Goal: Task Accomplishment & Management: Manage account settings

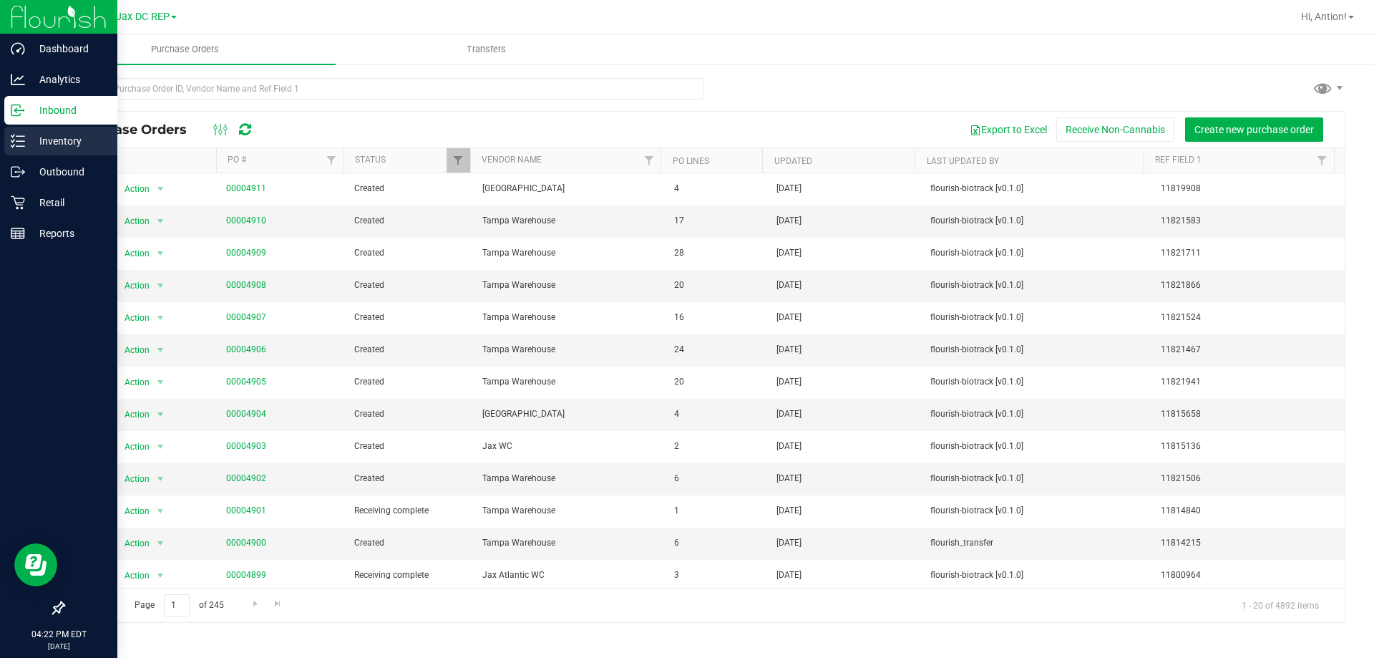
click at [26, 137] on p "Inventory" at bounding box center [68, 140] width 86 height 17
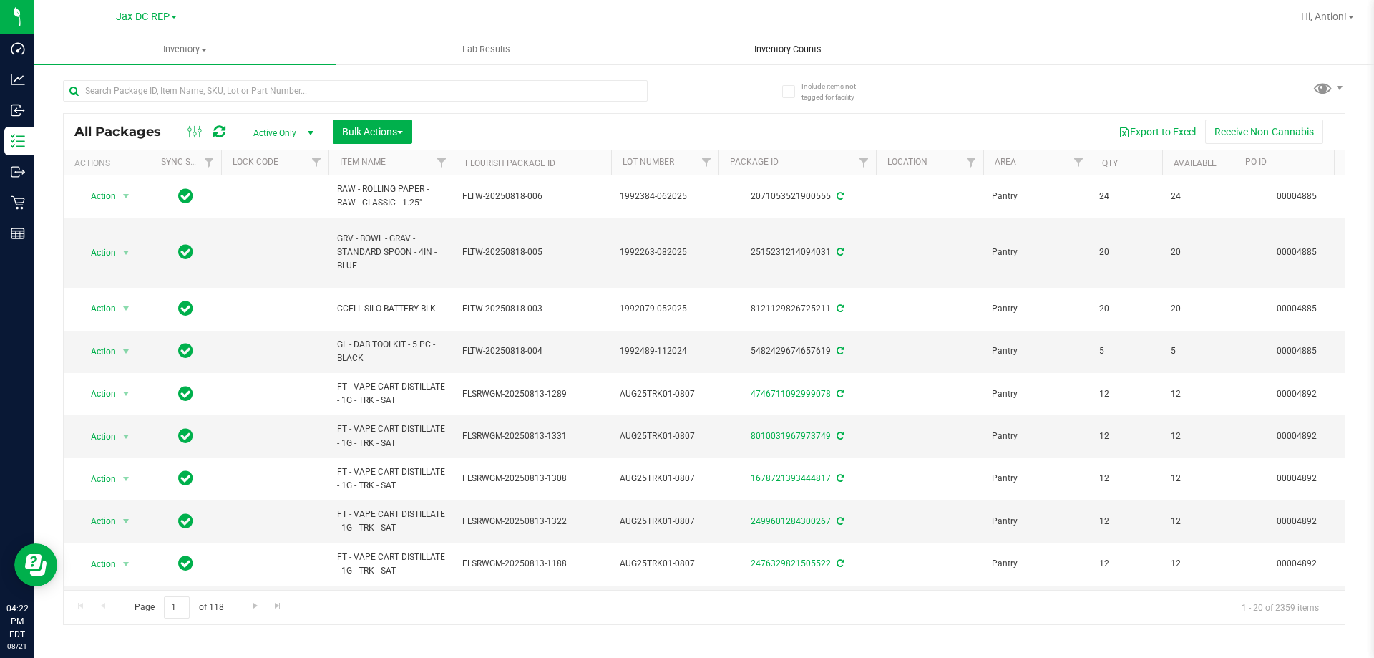
click at [779, 54] on span "Inventory Counts" at bounding box center [788, 49] width 106 height 13
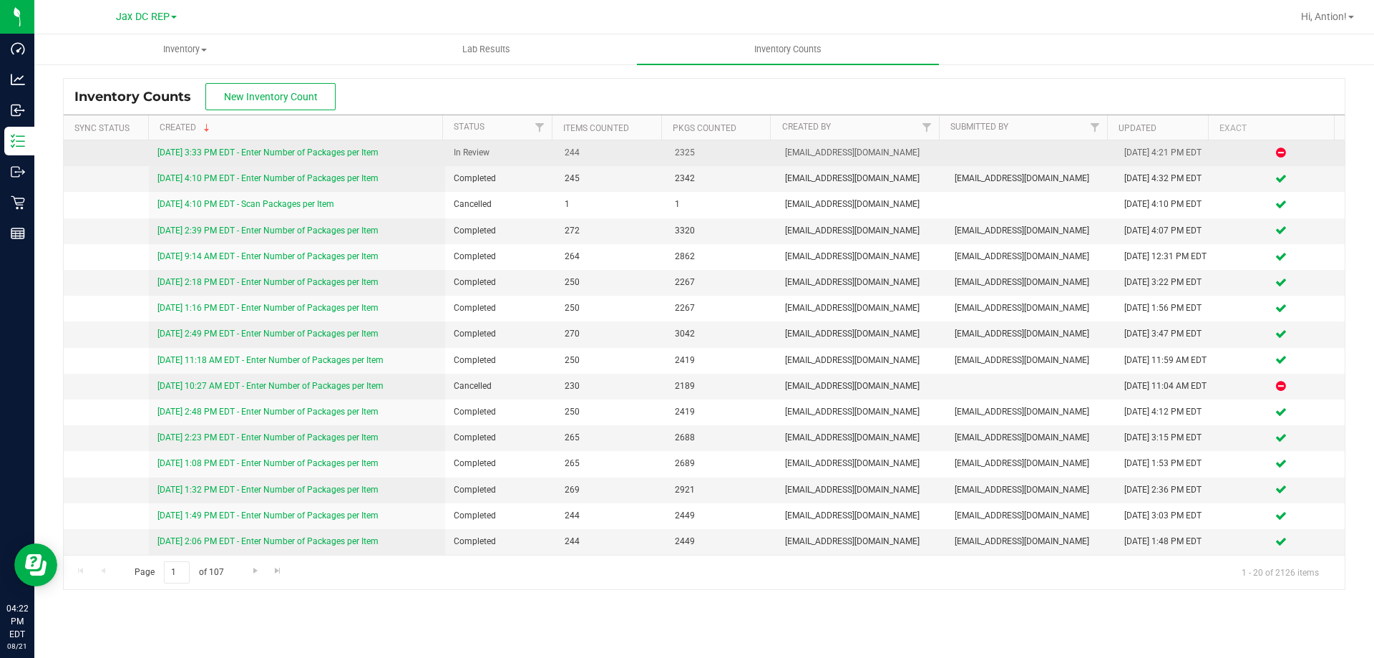
click at [294, 150] on link "[DATE] 3:33 PM EDT - Enter Number of Packages per Item" at bounding box center [267, 152] width 221 height 10
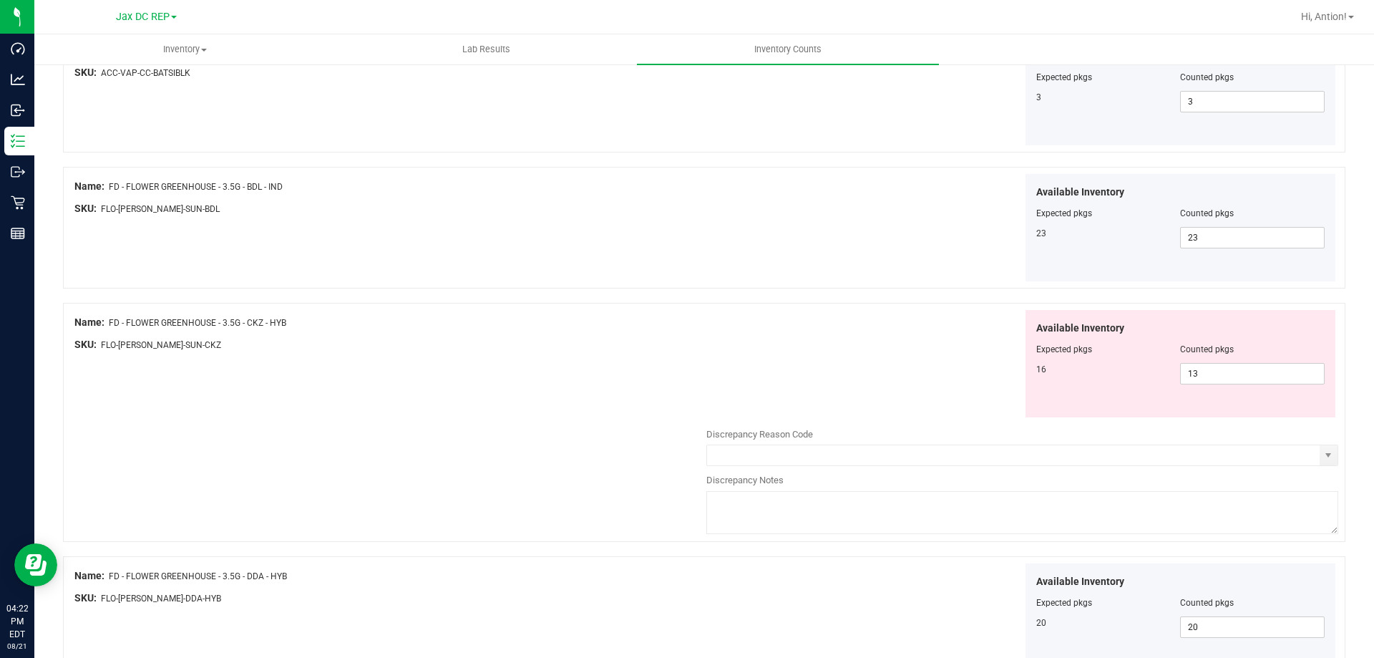
scroll to position [215, 0]
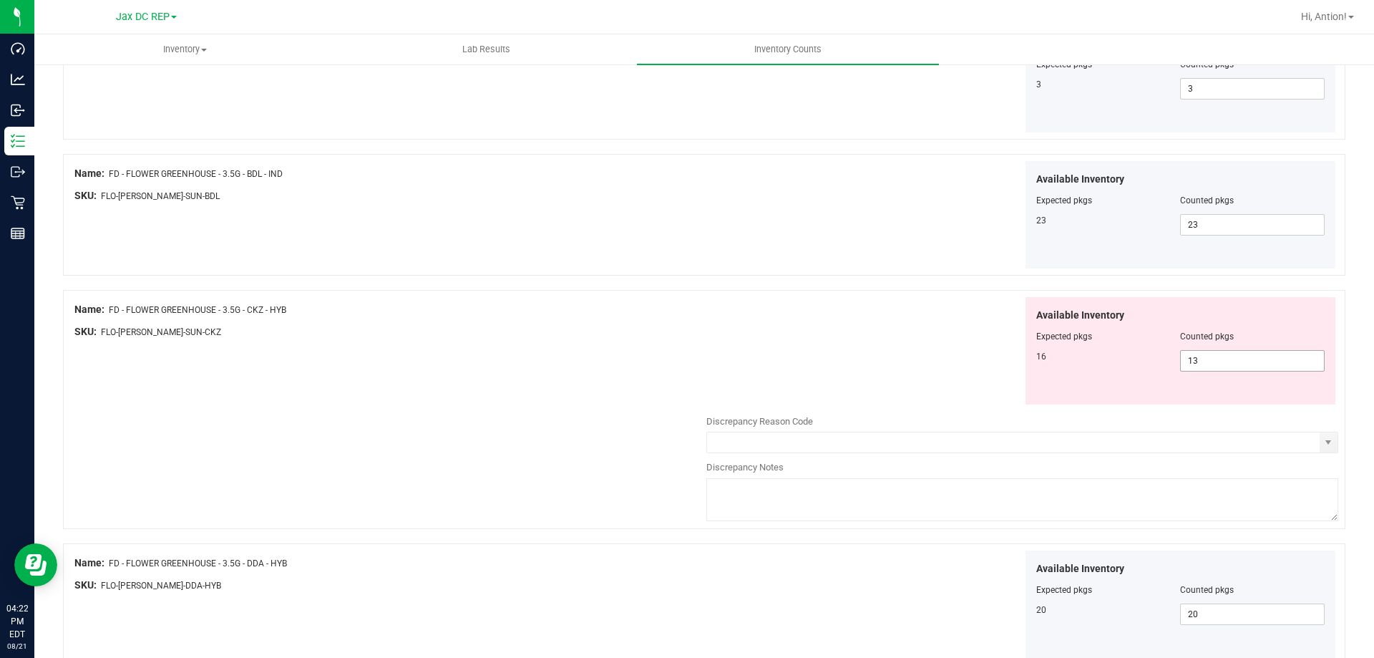
drag, startPoint x: 1170, startPoint y: 369, endPoint x: 454, endPoint y: 335, distance: 716.4
click at [498, 337] on div "Name: FD - FLOWER GREENHOUSE - 3.5G - CKZ - HYB SKU: FLO-[PERSON_NAME]-SUN-CKZ …" at bounding box center [704, 409] width 1282 height 239
type input "16"
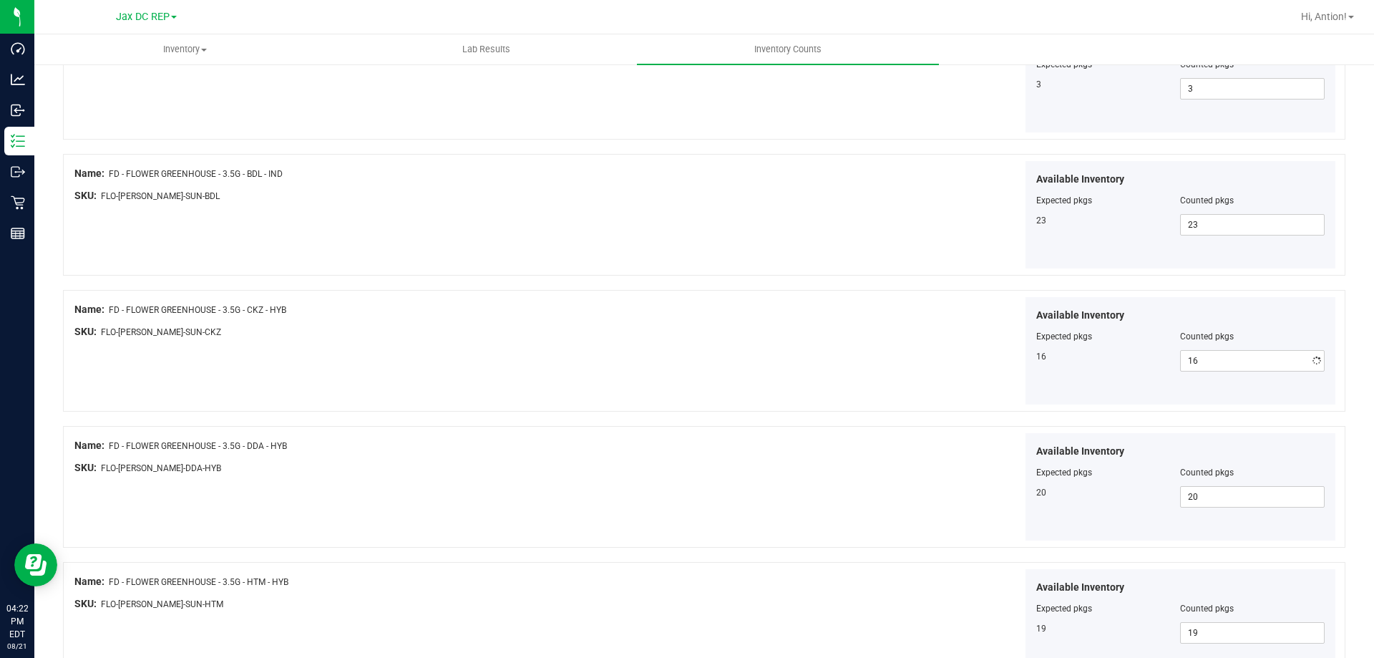
click at [536, 397] on div "Name: FD - FLOWER GREENHOUSE - 3.5G - CKZ - HYB SKU: FLO-[PERSON_NAME]-SUN-CKZ …" at bounding box center [704, 351] width 1282 height 122
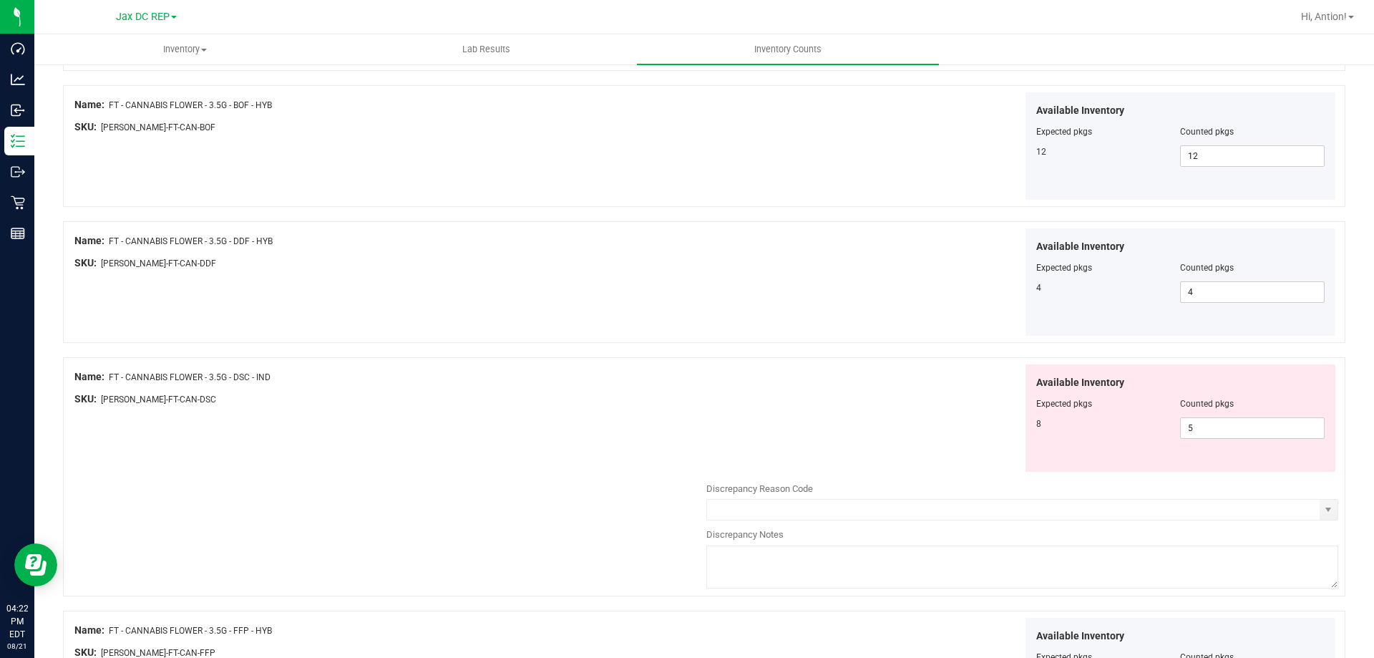
scroll to position [2075, 0]
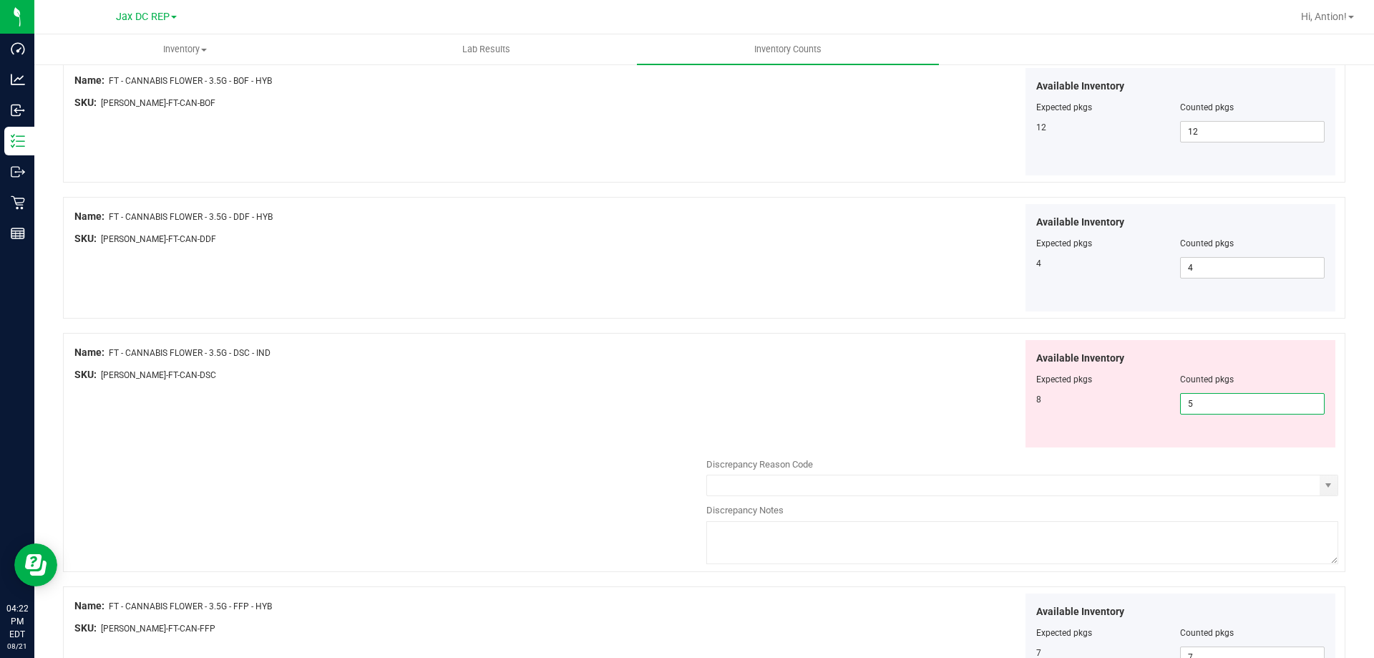
drag, startPoint x: 1214, startPoint y: 399, endPoint x: 603, endPoint y: 399, distance: 611.1
click at [665, 409] on div "Name: FT - CANNABIS FLOWER - 3.5G - DSC - IND SKU: [PERSON_NAME]-FT-CAN-DSC Ava…" at bounding box center [704, 452] width 1282 height 239
type input "8"
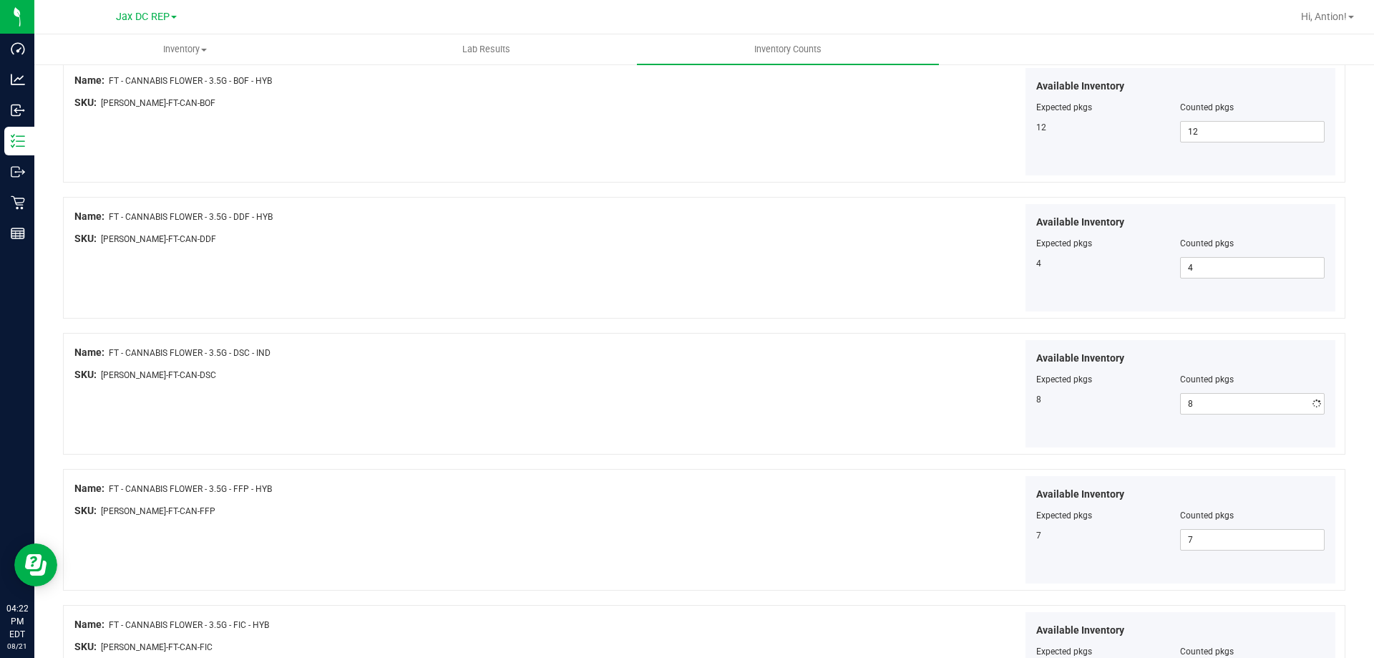
click at [598, 399] on div "Name: FT - CANNABIS FLOWER - 3.5G - DSC - IND SKU: [PERSON_NAME]-FT-CAN-DSC Ava…" at bounding box center [704, 394] width 1282 height 122
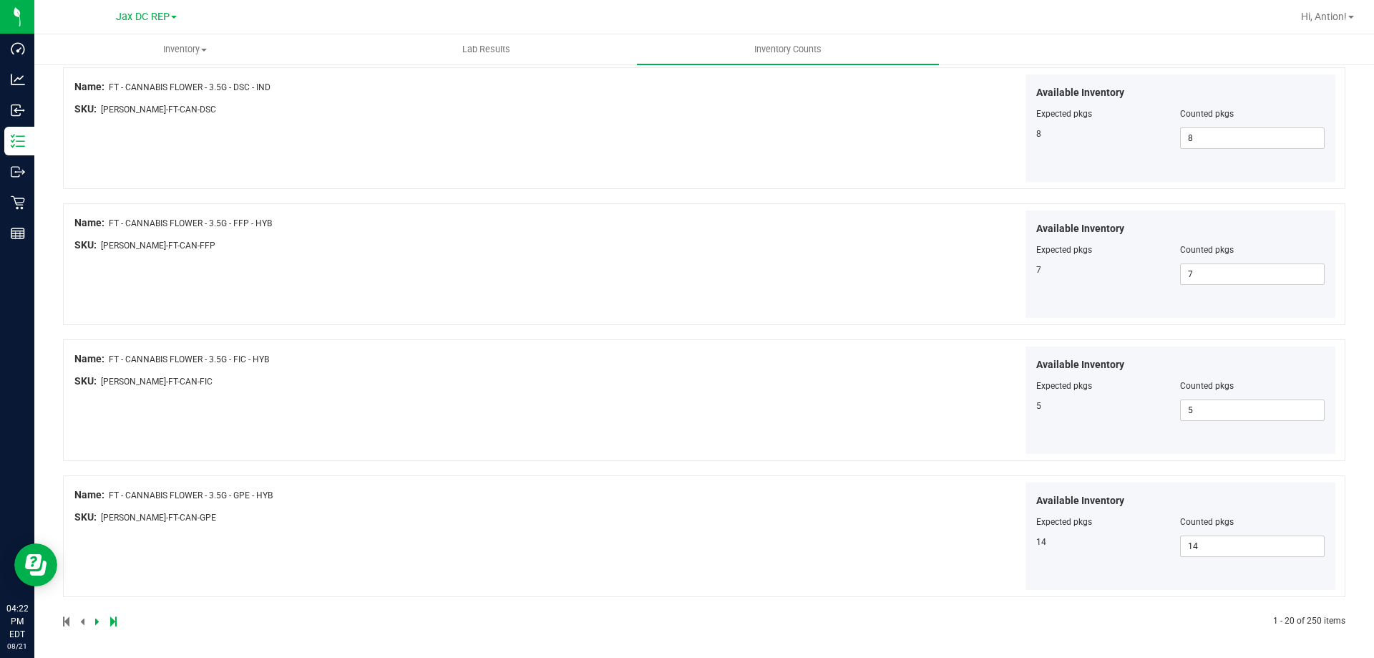
scroll to position [2343, 0]
click at [97, 618] on icon at bounding box center [97, 619] width 4 height 9
click at [96, 622] on icon at bounding box center [97, 619] width 4 height 9
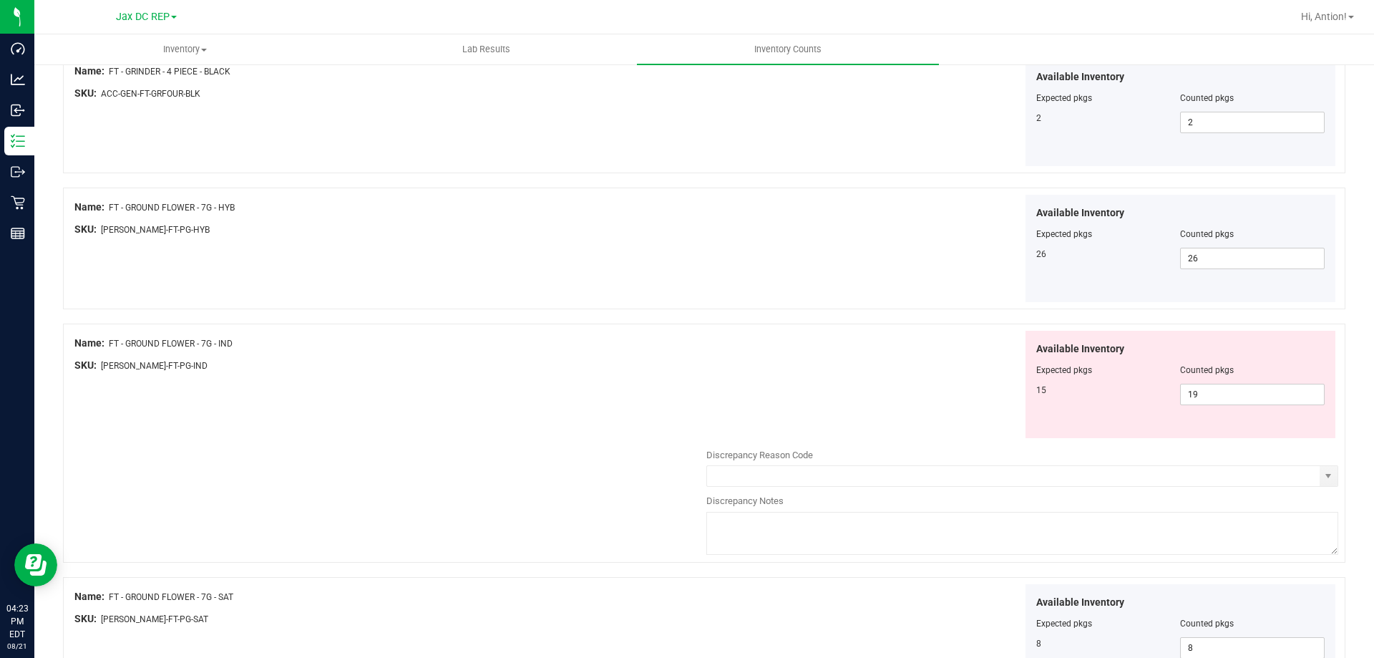
scroll to position [787, 0]
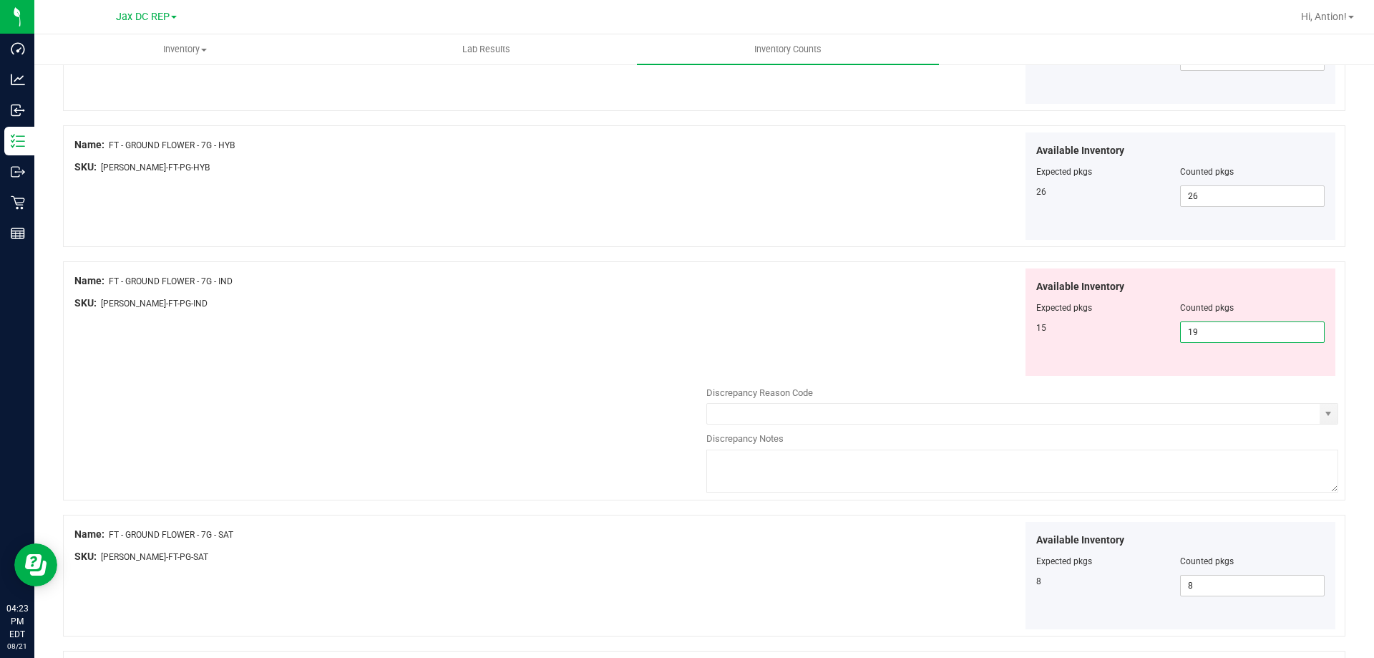
drag, startPoint x: 1259, startPoint y: 340, endPoint x: 749, endPoint y: 340, distance: 510.2
click at [838, 340] on div "Available Inventory Expected pkgs Counted pkgs 15 19 19" at bounding box center [1022, 322] width 632 height 108
type input "15"
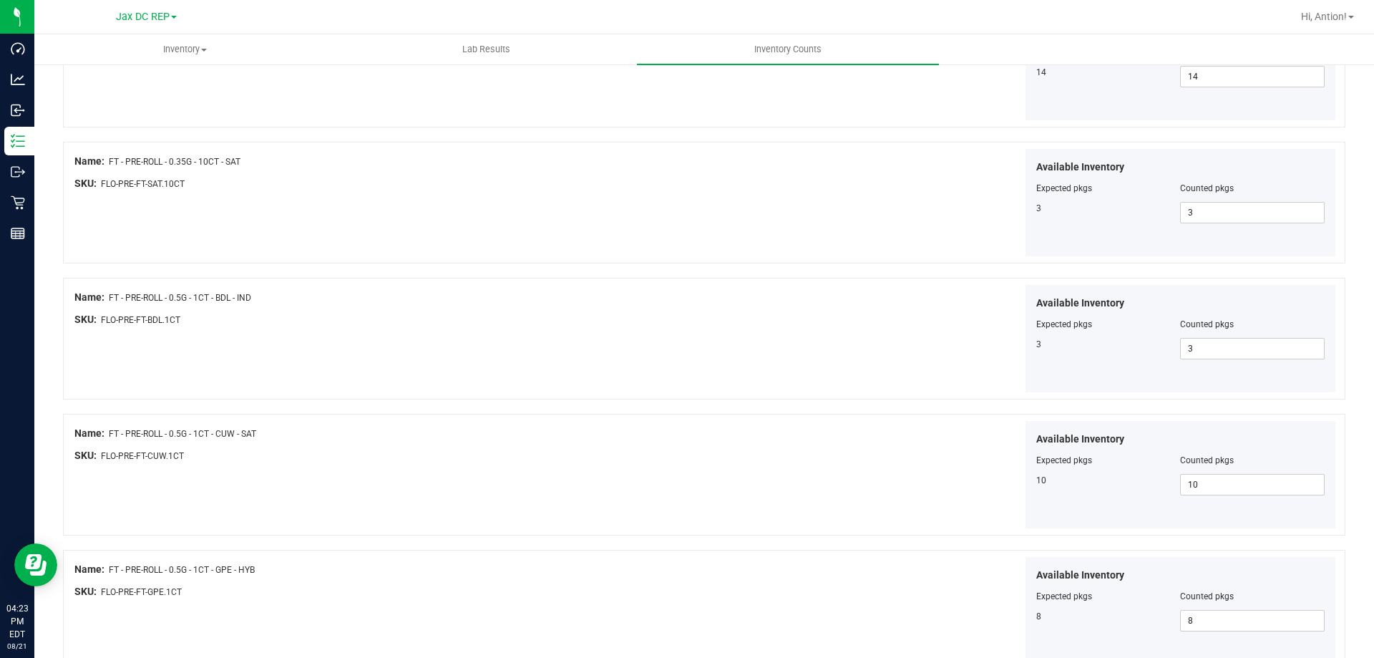
scroll to position [2343, 0]
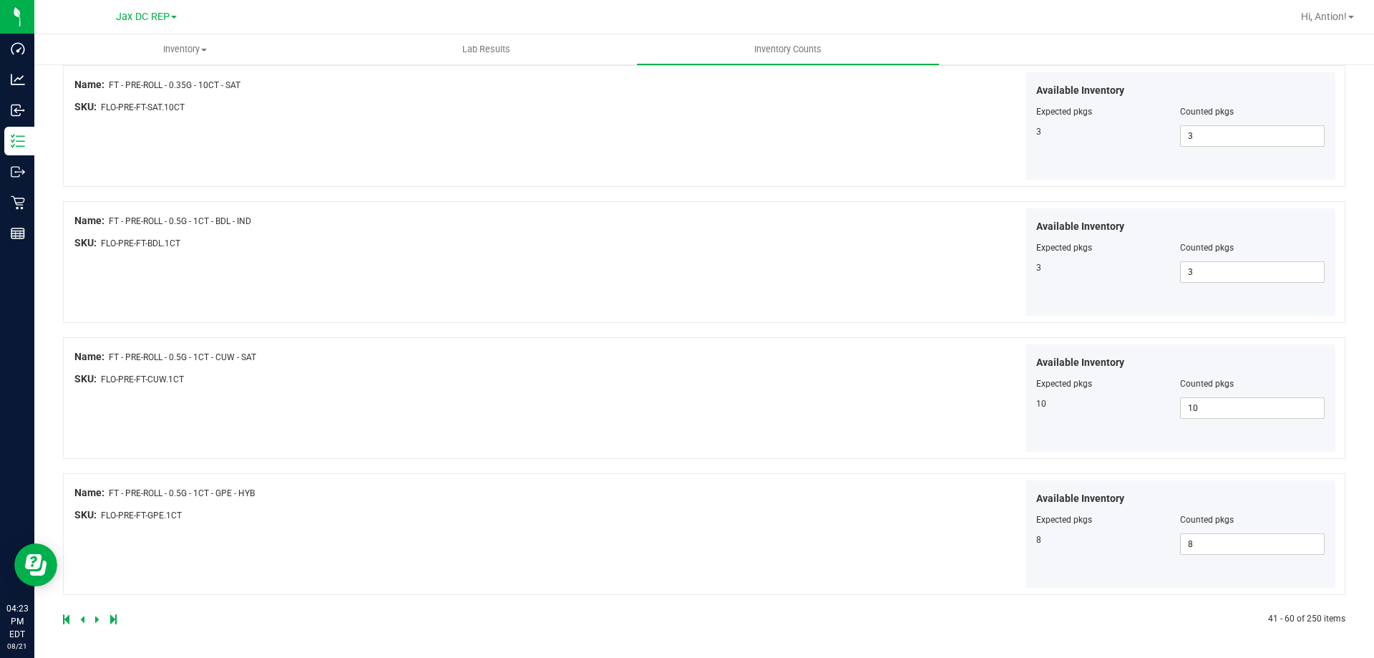
click at [99, 618] on link at bounding box center [98, 619] width 6 height 10
click at [97, 623] on icon at bounding box center [97, 619] width 4 height 9
click at [97, 622] on icon at bounding box center [97, 619] width 4 height 9
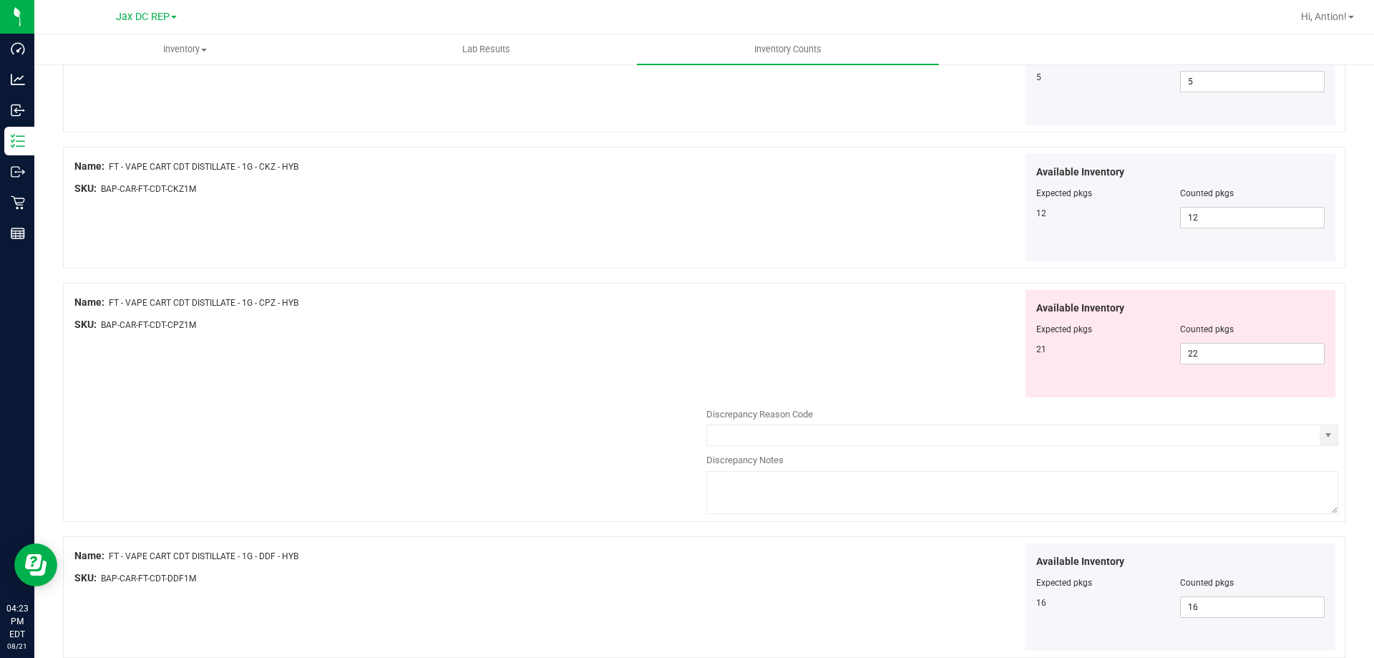
scroll to position [644, 0]
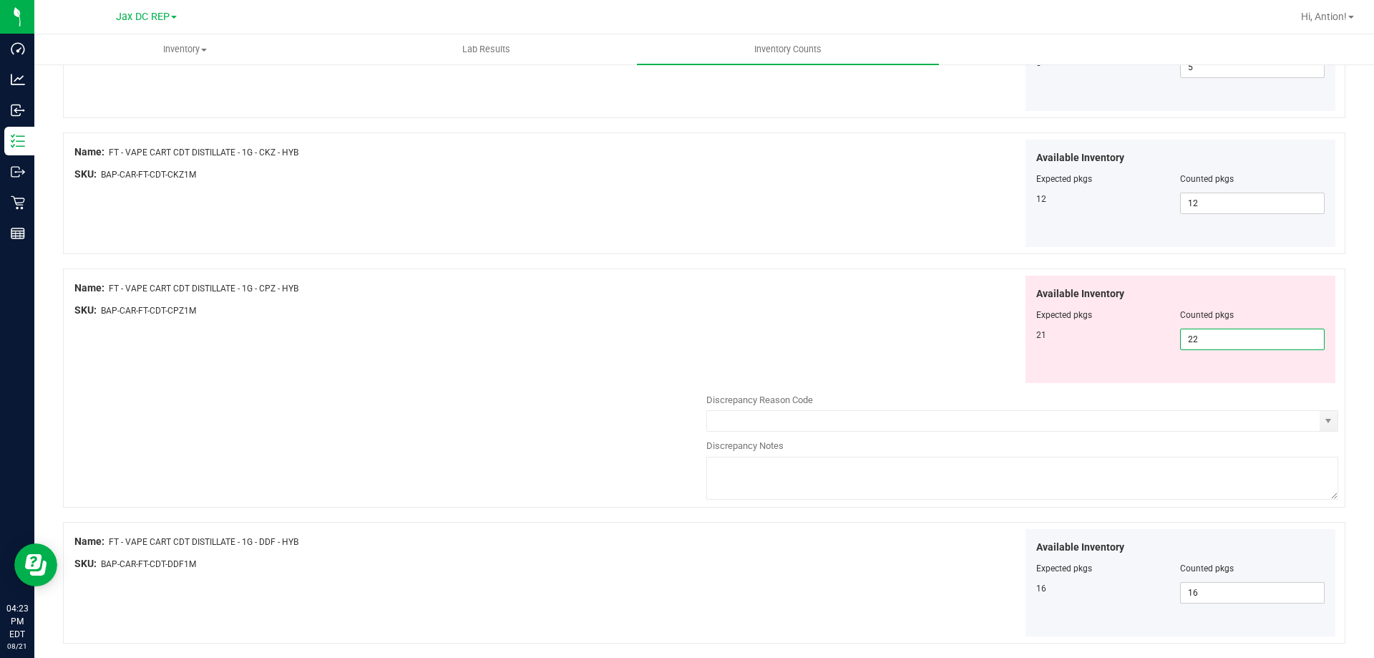
drag, startPoint x: 1202, startPoint y: 341, endPoint x: 643, endPoint y: 331, distance: 558.3
click at [643, 331] on div "Name: FT - VAPE CART CDT DISTILLATE - 1G - CPZ - HYB SKU: BAP-CAR-FT-CDT-CPZ1M …" at bounding box center [704, 387] width 1282 height 239
type input "21"
click at [615, 354] on div "Name: FT - VAPE CART CDT DISTILLATE - 1G - CPZ - HYB SKU: BAP-CAR-FT-CDT-CPZ1M …" at bounding box center [704, 387] width 1282 height 239
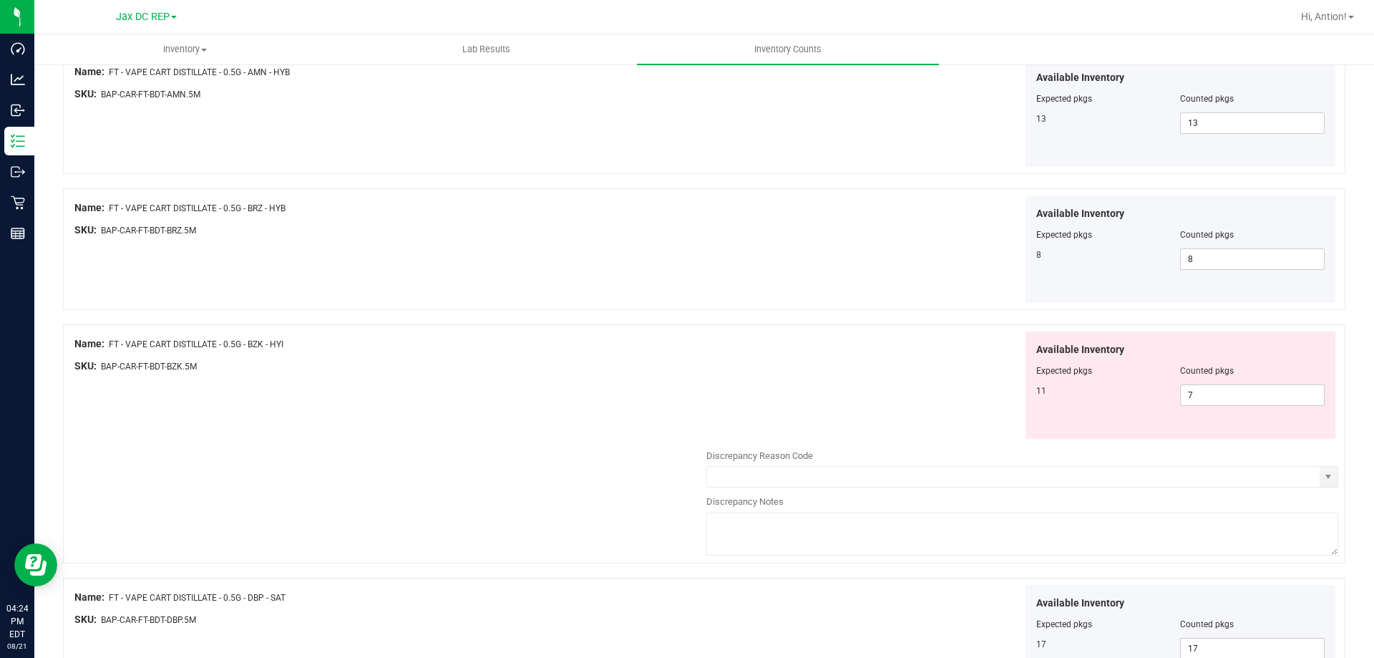
scroll to position [2433, 0]
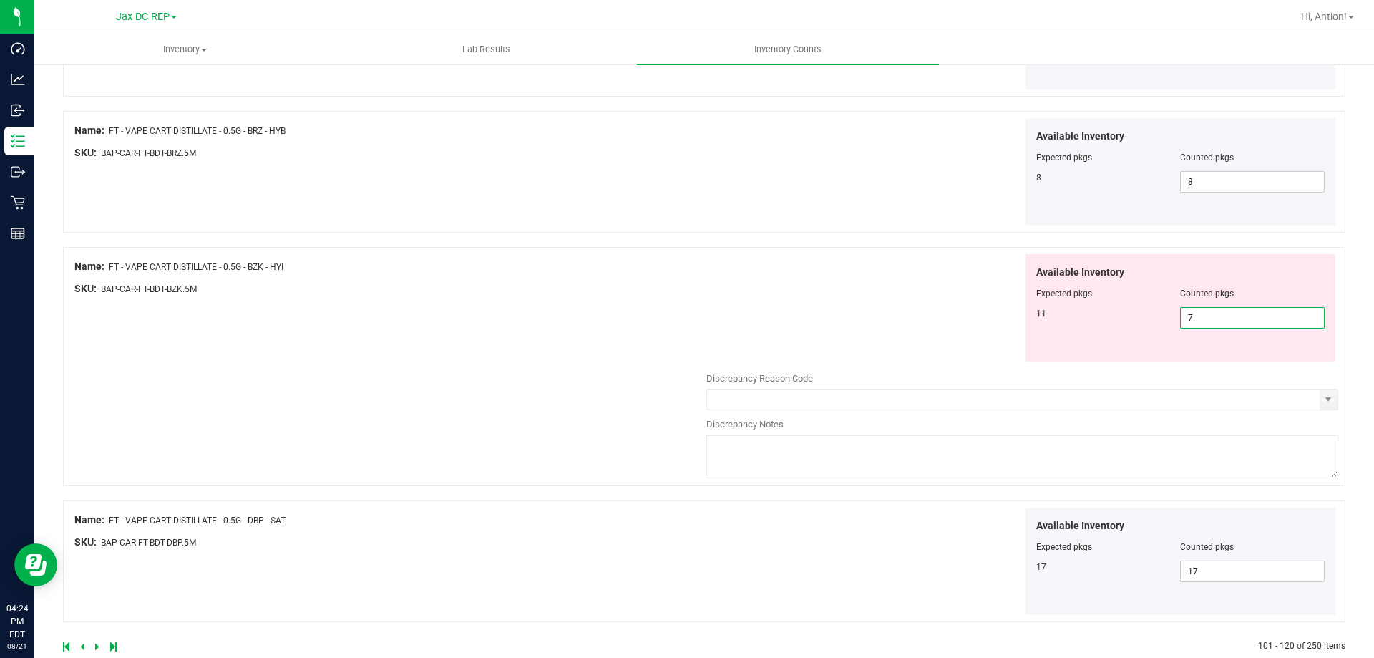
drag, startPoint x: 1204, startPoint y: 318, endPoint x: 705, endPoint y: 336, distance: 499.1
click at [706, 336] on div "Available Inventory Expected pkgs Counted pkgs 11 7 7" at bounding box center [1022, 308] width 632 height 108
type input "11"
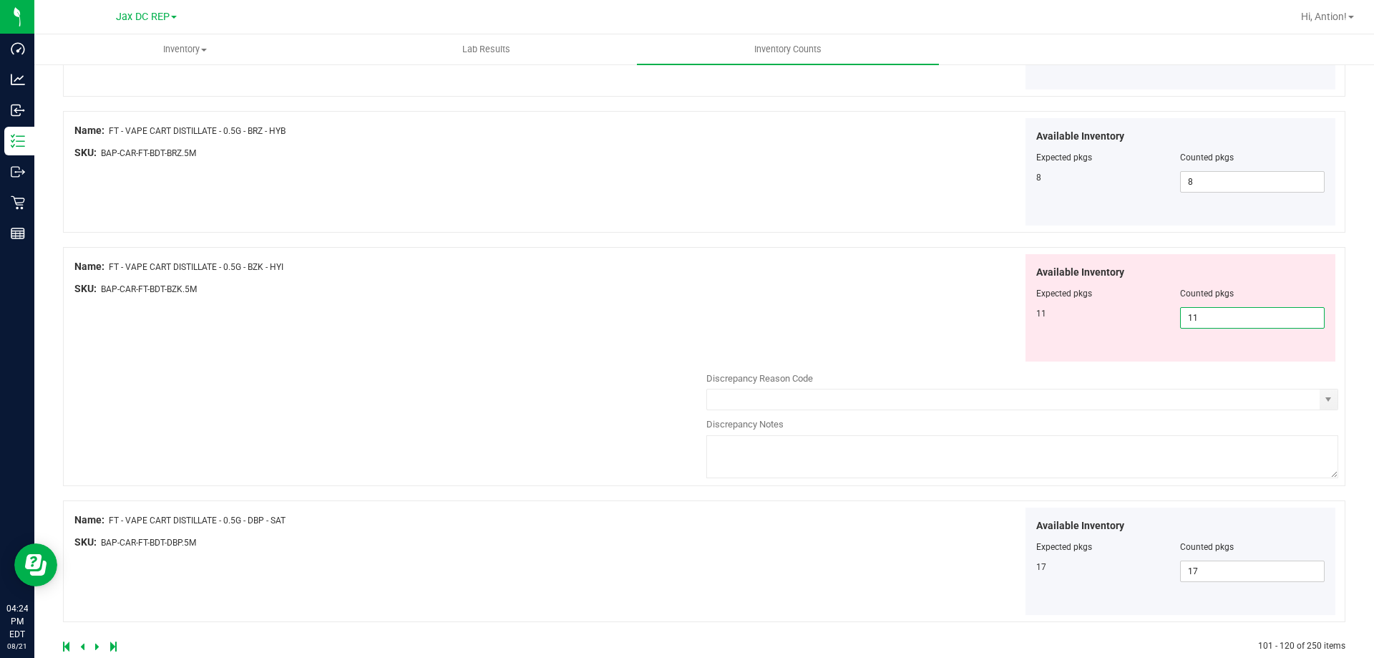
scroll to position [2343, 0]
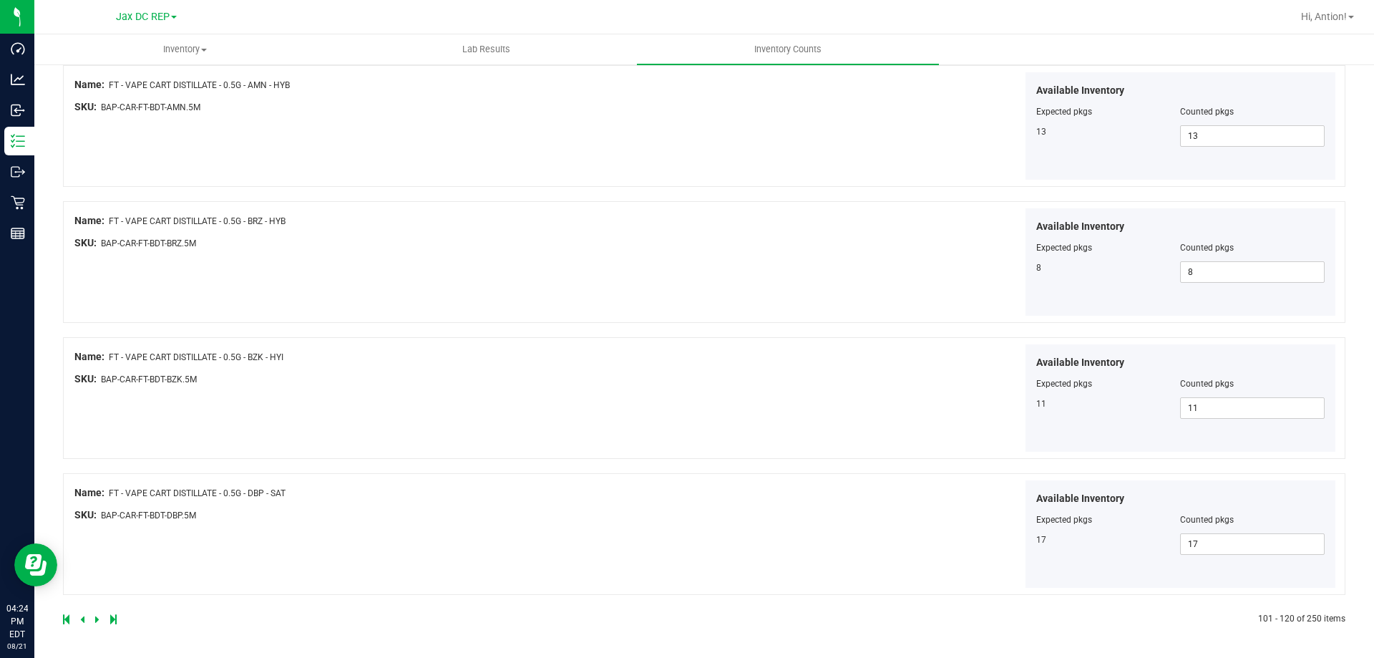
click at [95, 621] on icon at bounding box center [97, 619] width 4 height 9
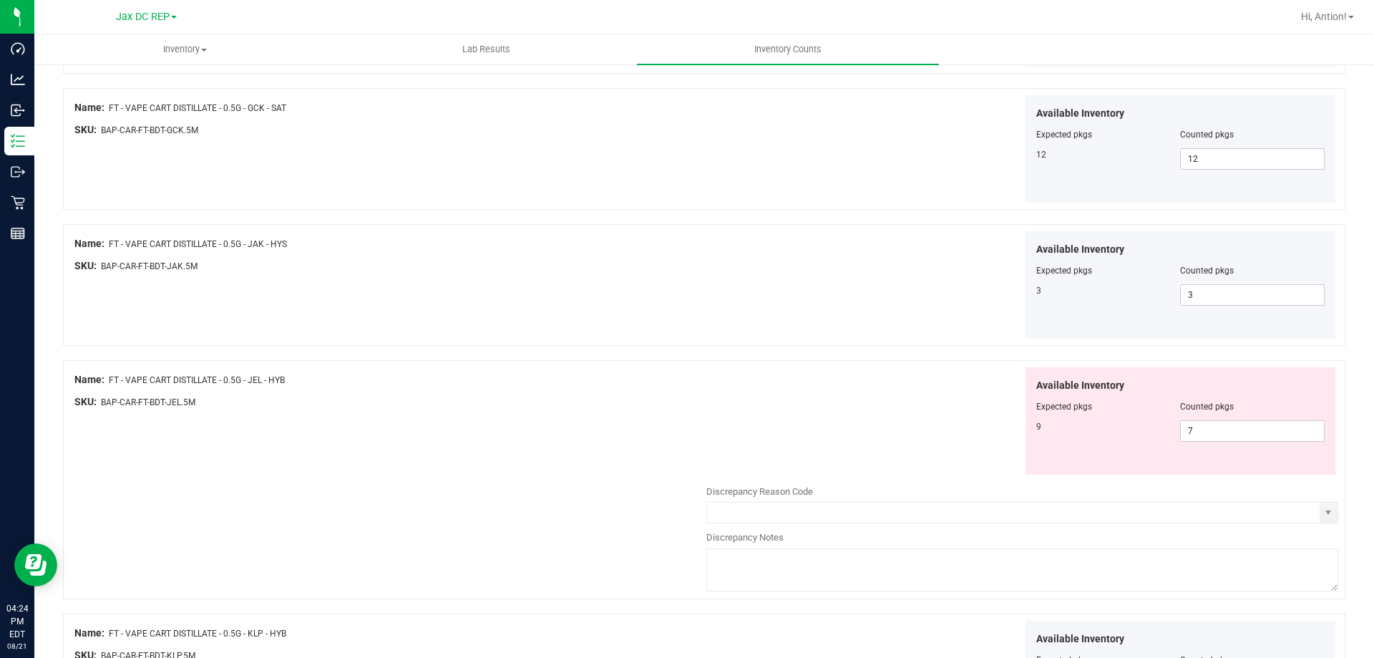
scroll to position [429, 0]
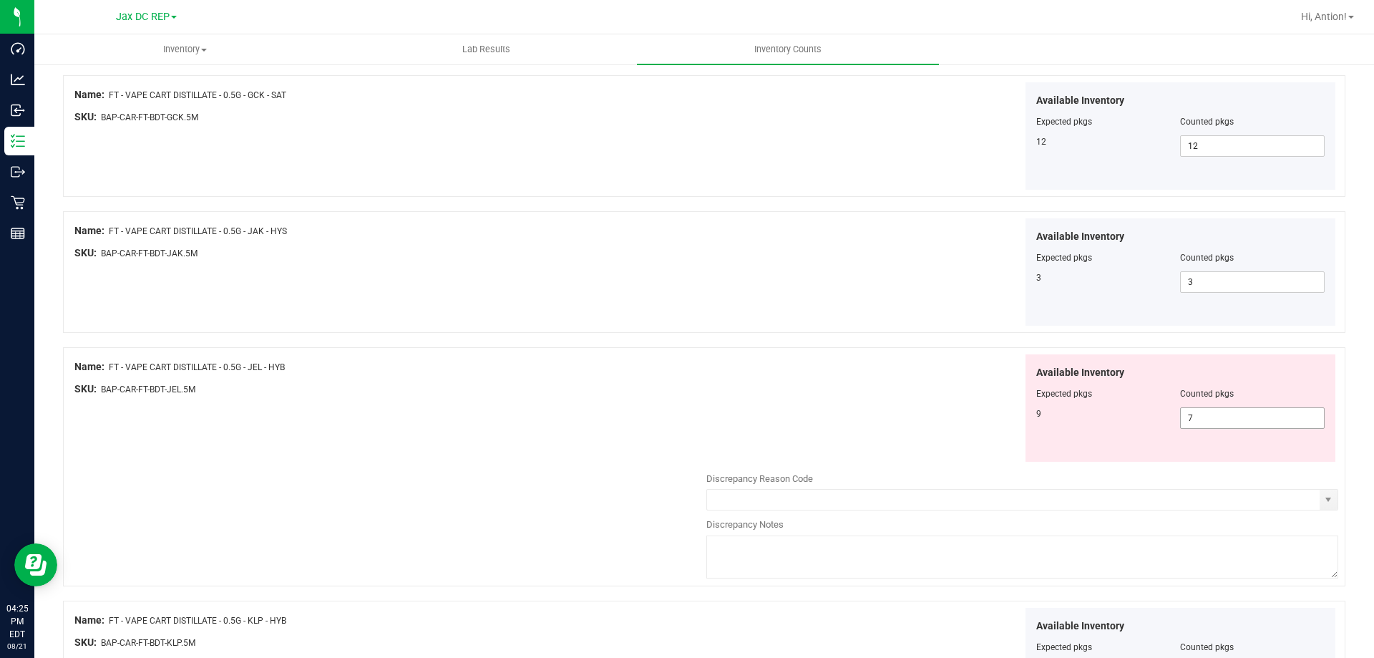
click at [1222, 419] on span "7 7" at bounding box center [1252, 417] width 145 height 21
click at [1222, 419] on input "7" at bounding box center [1252, 418] width 143 height 20
type input "9"
click at [942, 411] on div "Available Inventory Expected pkgs Counted pkgs 9 9 9" at bounding box center [1022, 408] width 632 height 108
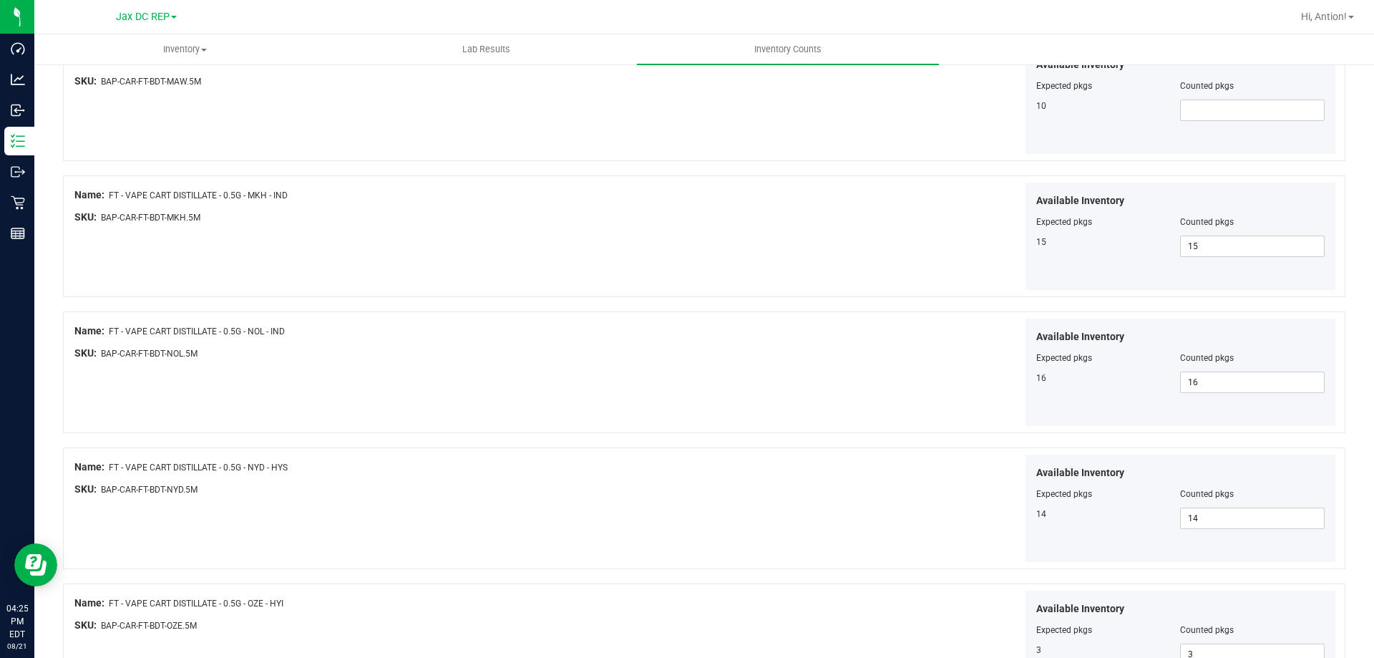
scroll to position [1002, 0]
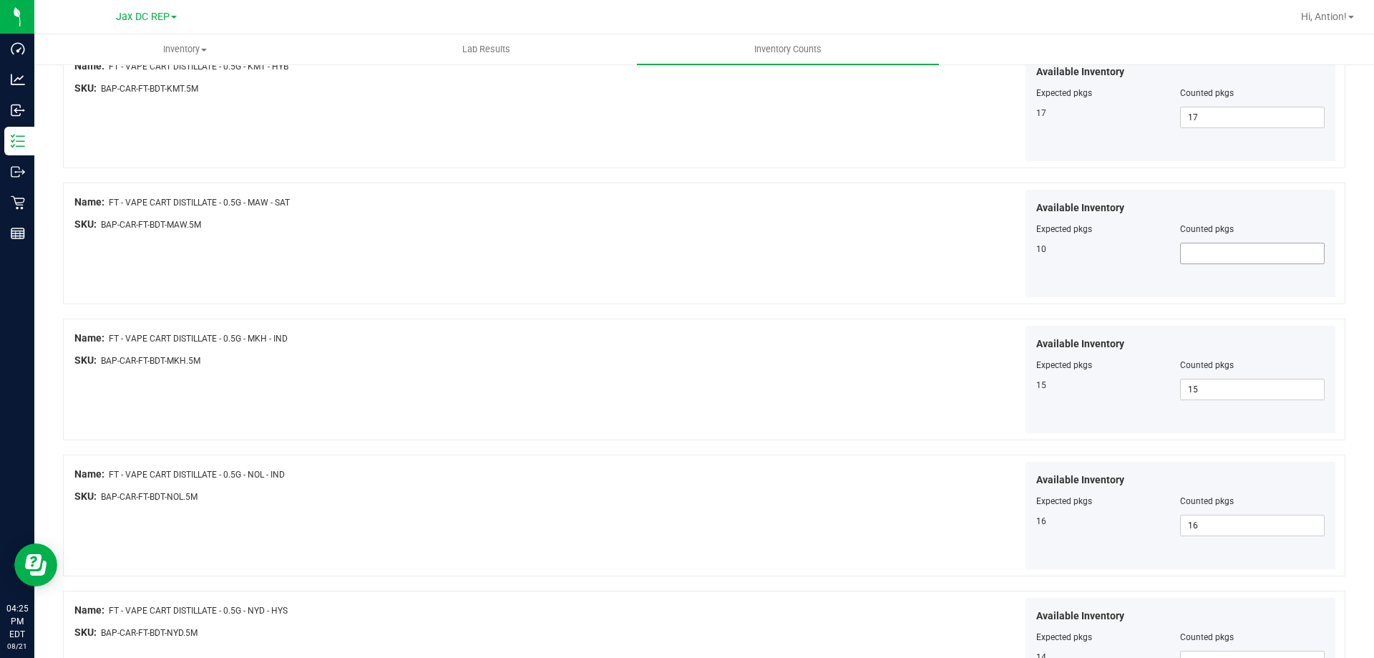
click at [1180, 258] on span at bounding box center [1252, 253] width 145 height 21
type input "10"
click at [913, 250] on div "Available Inventory Expected pkgs Counted pkgs 10 10 10" at bounding box center [1022, 244] width 632 height 108
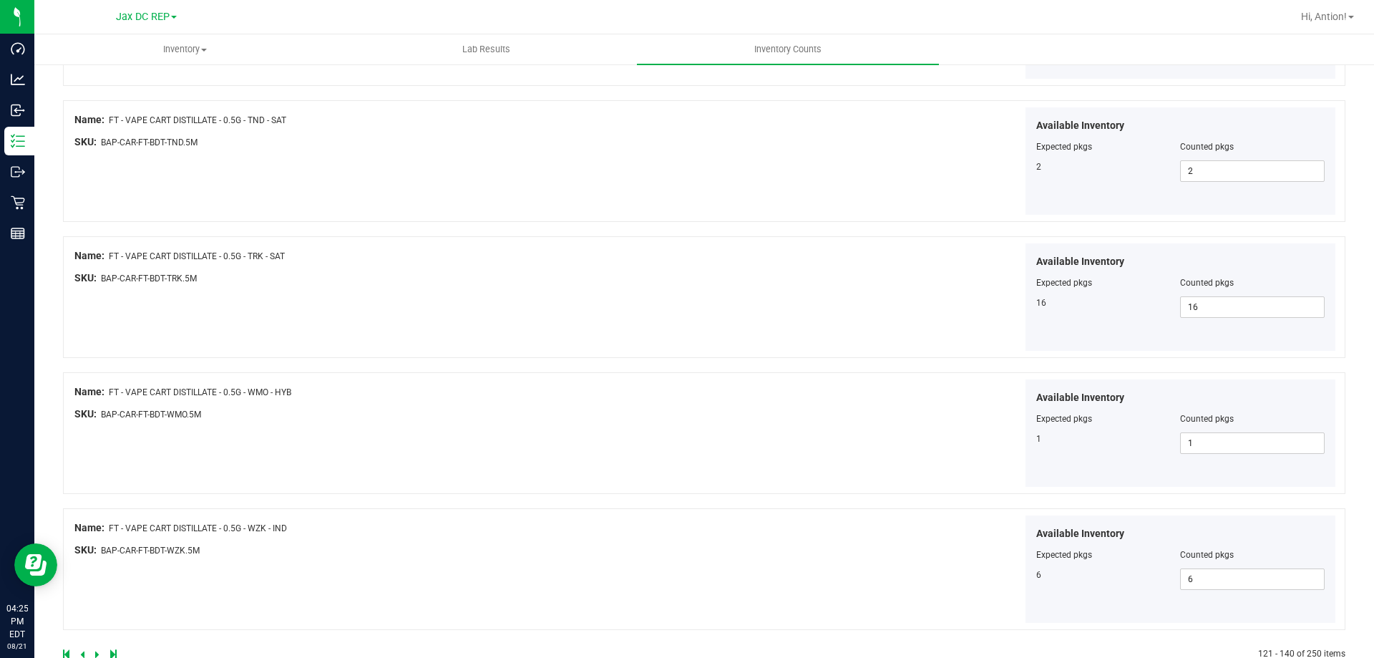
scroll to position [2343, 0]
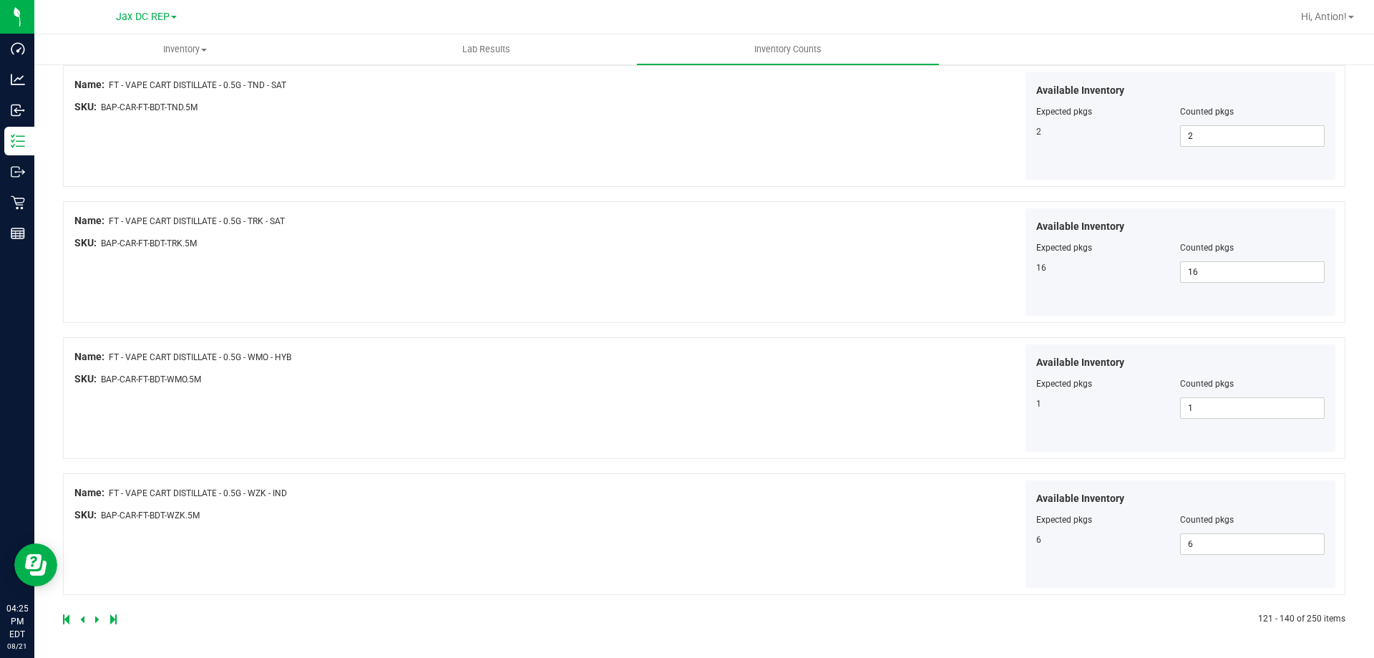
click at [97, 618] on icon at bounding box center [97, 619] width 4 height 9
click at [96, 620] on icon at bounding box center [97, 619] width 4 height 9
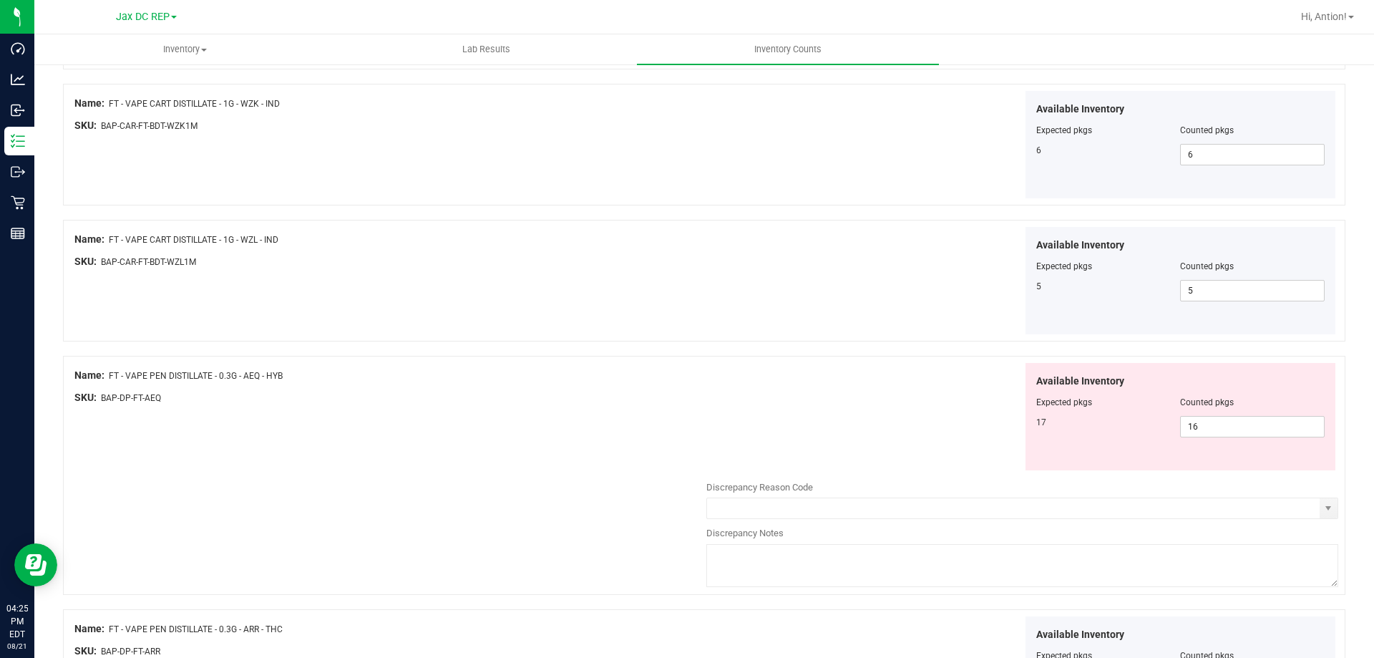
scroll to position [716, 0]
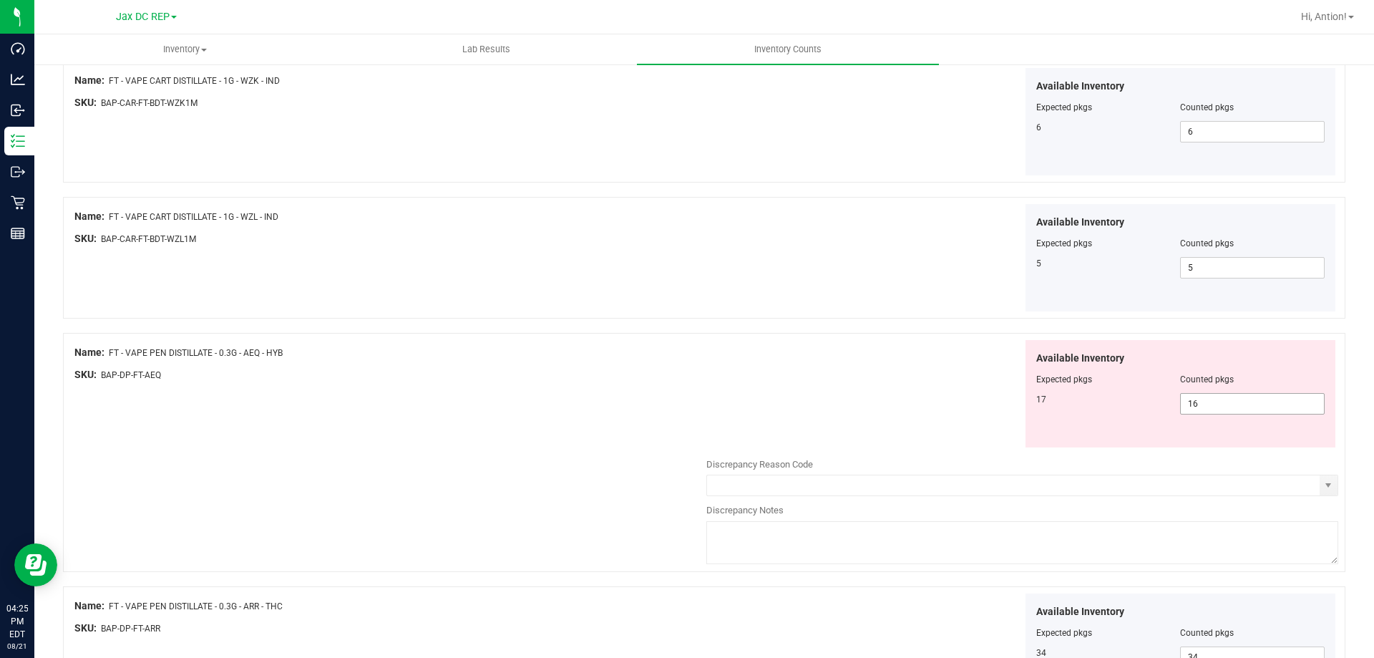
click at [1264, 401] on span "16 16" at bounding box center [1252, 403] width 145 height 21
type input "17"
click at [893, 391] on div "Available Inventory Expected pkgs Counted pkgs 17 17 17" at bounding box center [1022, 394] width 632 height 108
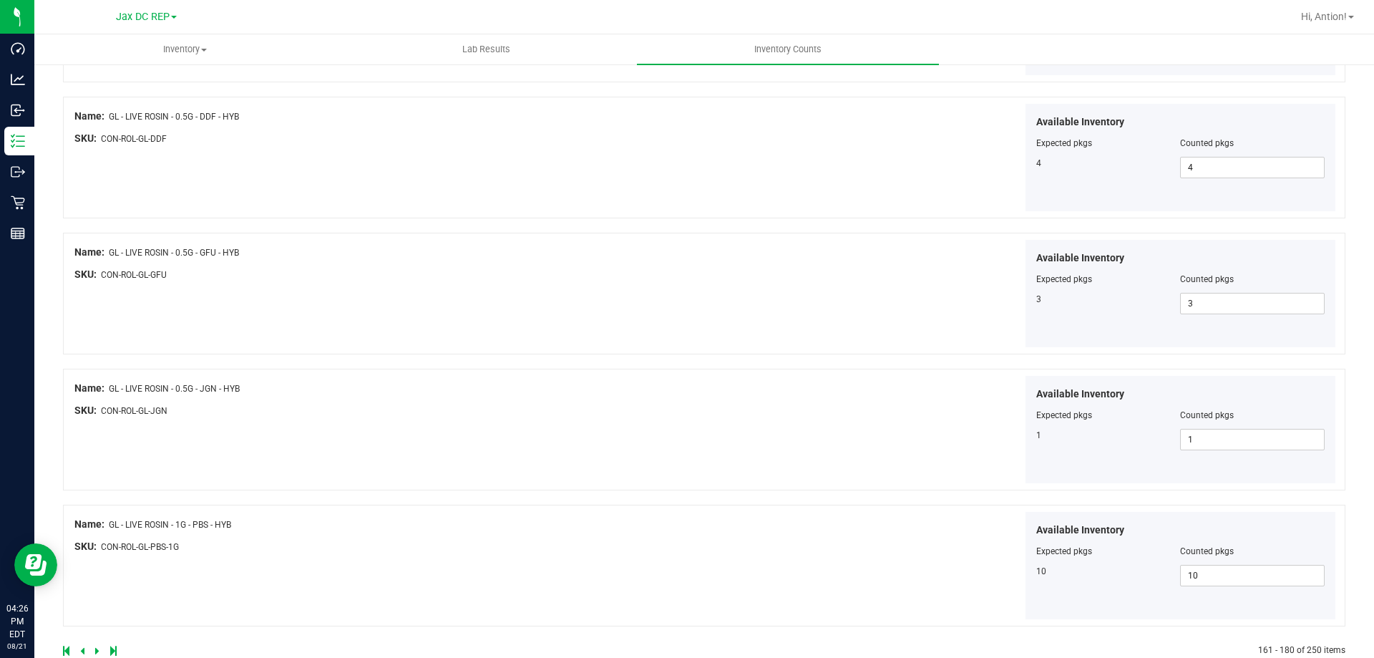
scroll to position [2343, 0]
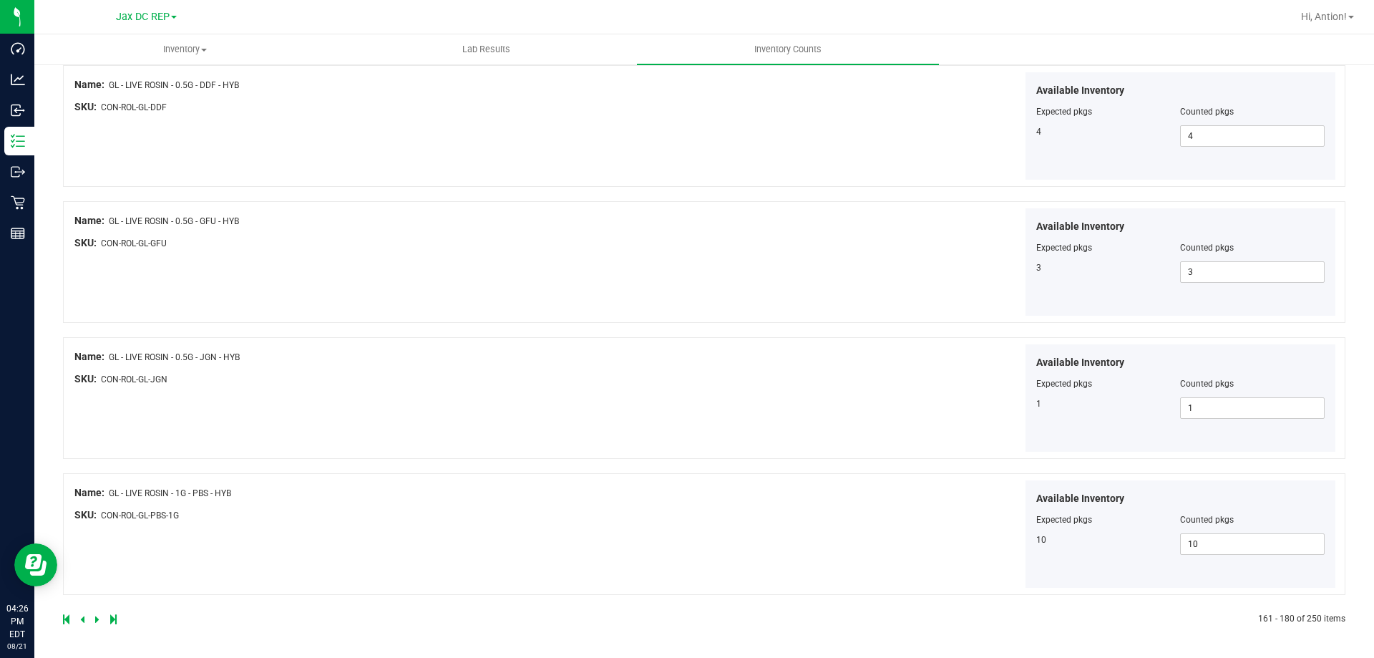
click at [97, 615] on icon at bounding box center [97, 619] width 4 height 9
click at [95, 618] on icon at bounding box center [97, 619] width 4 height 9
click at [100, 618] on link at bounding box center [98, 619] width 6 height 10
click at [92, 623] on div at bounding box center [383, 619] width 641 height 13
click at [96, 618] on icon at bounding box center [97, 619] width 4 height 9
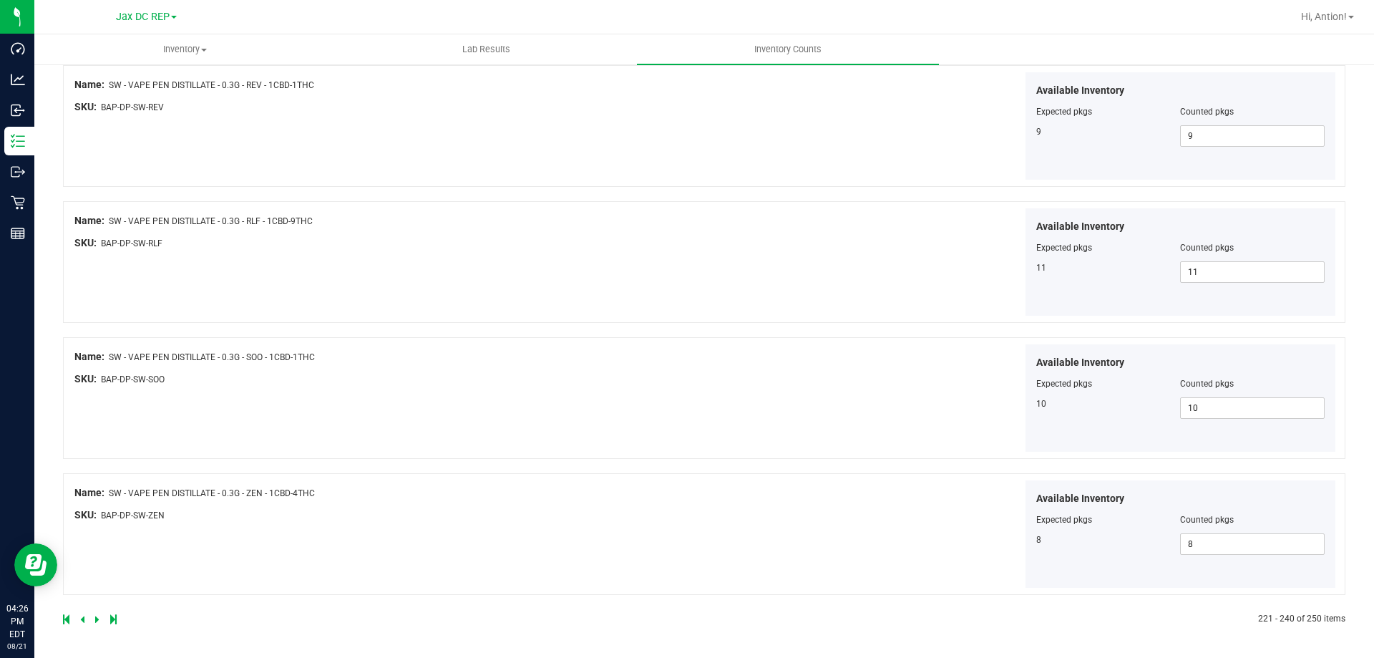
scroll to position [0, 0]
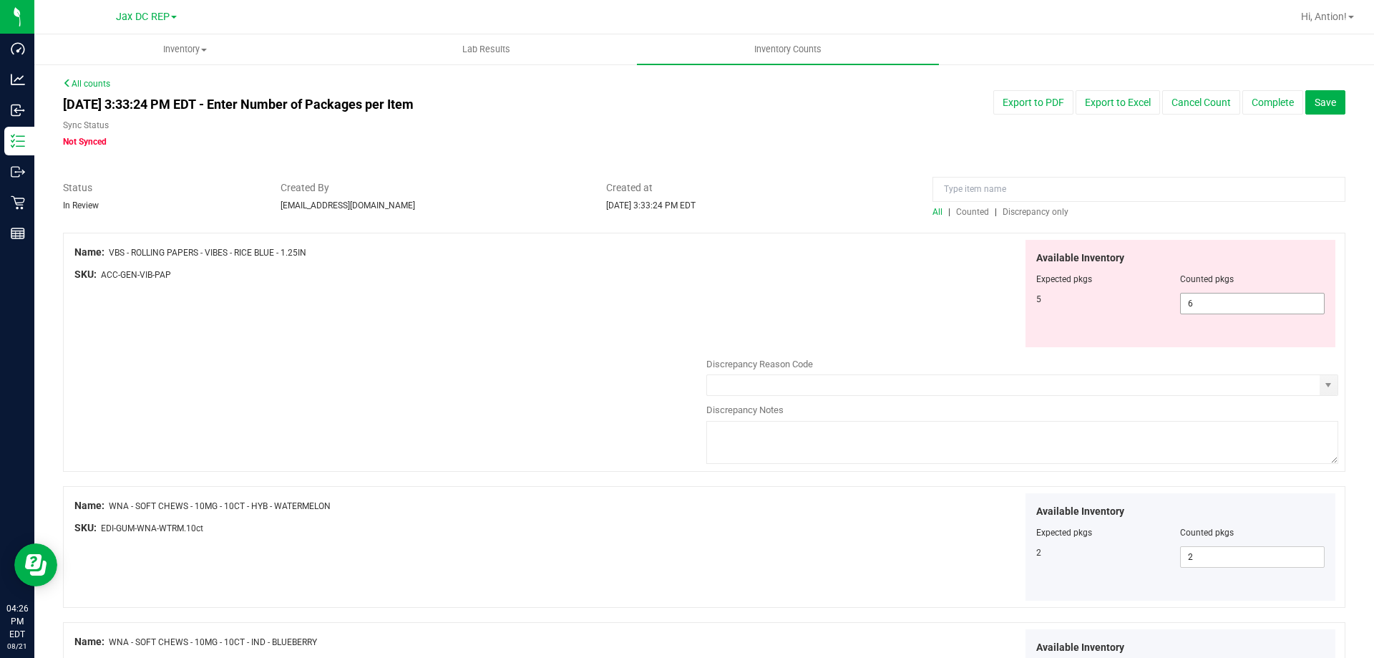
click at [1209, 303] on span "6 6" at bounding box center [1252, 303] width 145 height 21
click at [1209, 303] on input "6" at bounding box center [1252, 303] width 143 height 20
type input "5"
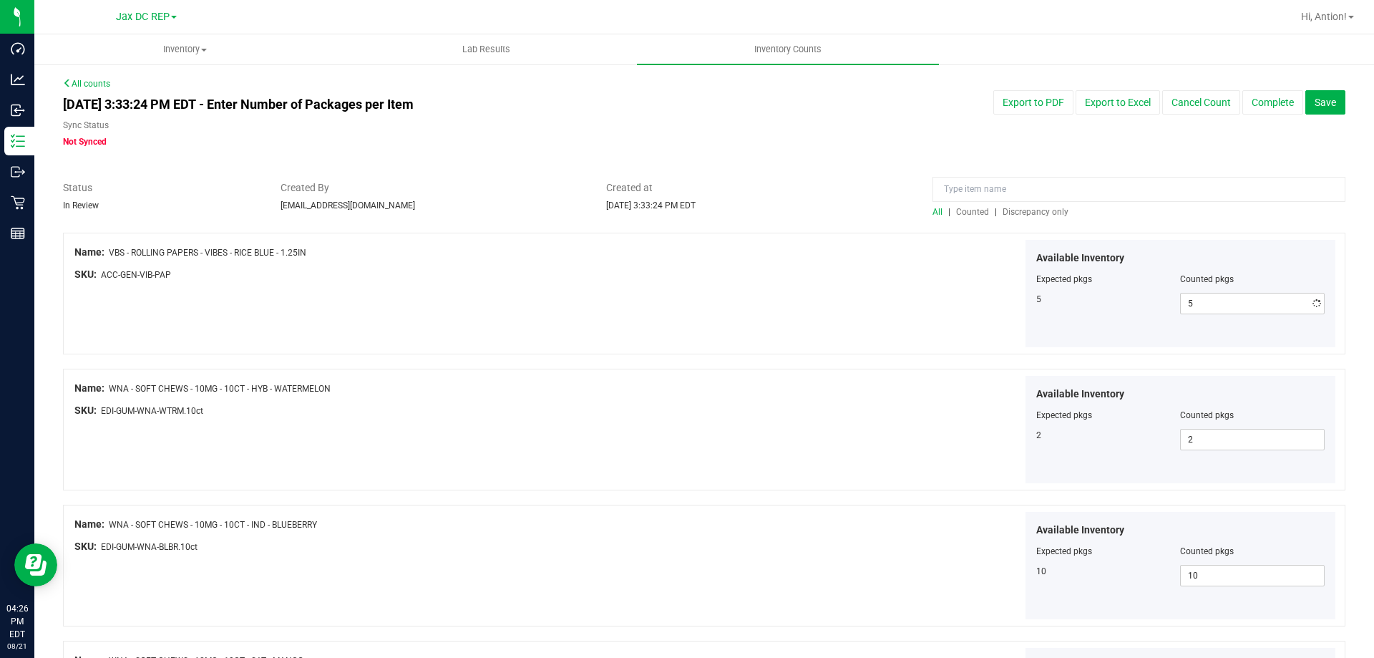
click at [887, 318] on div "Available Inventory Expected pkgs Counted pkgs 5 5 5" at bounding box center [1022, 294] width 632 height 108
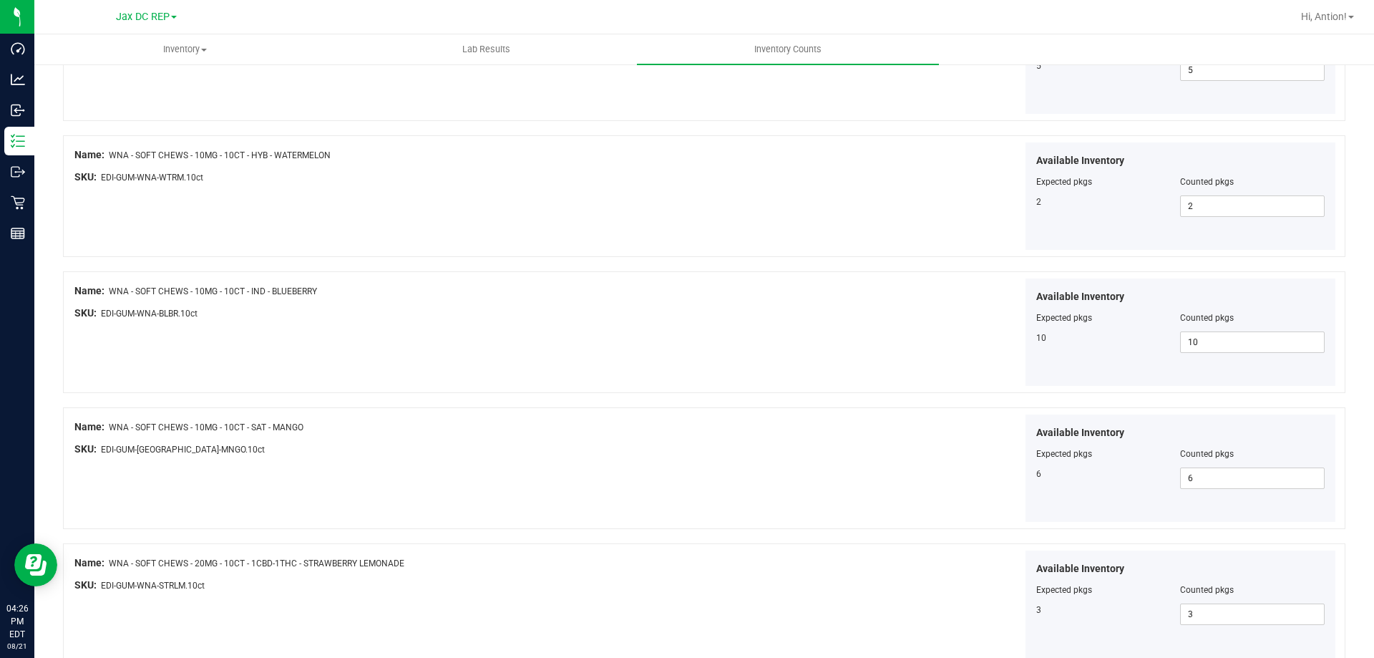
scroll to position [53, 0]
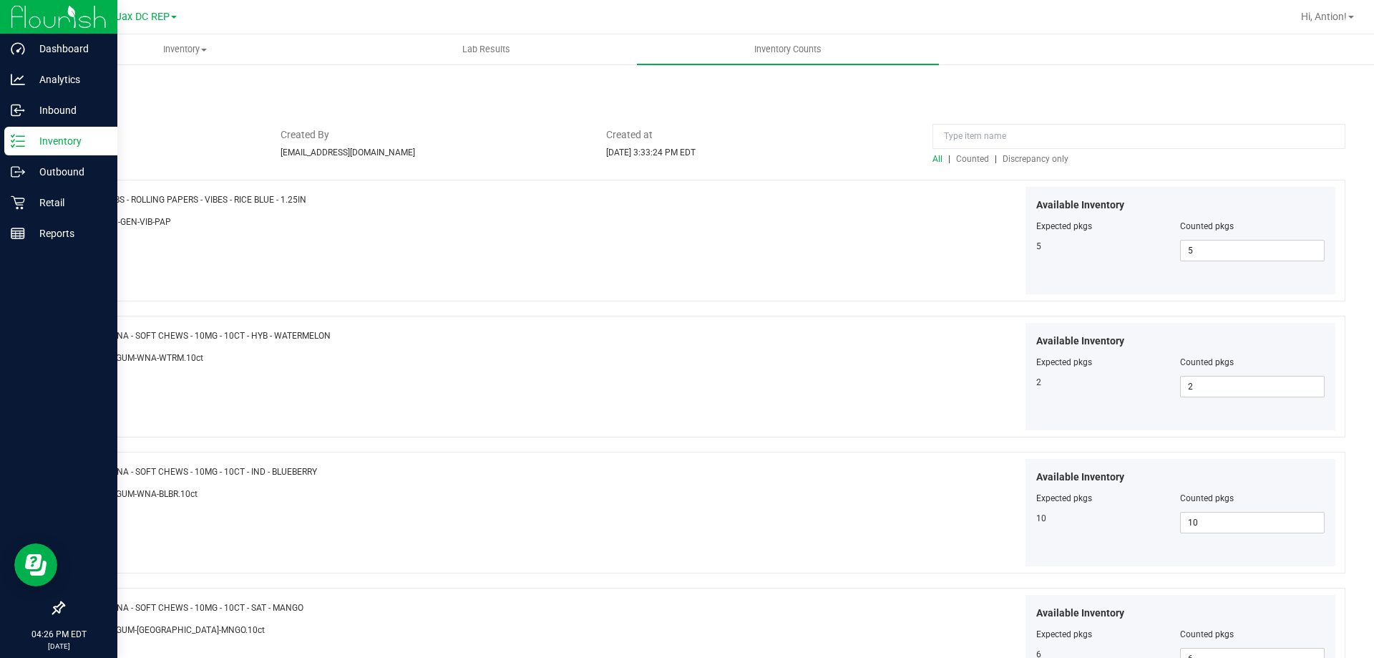
click at [19, 146] on line at bounding box center [20, 146] width 8 height 0
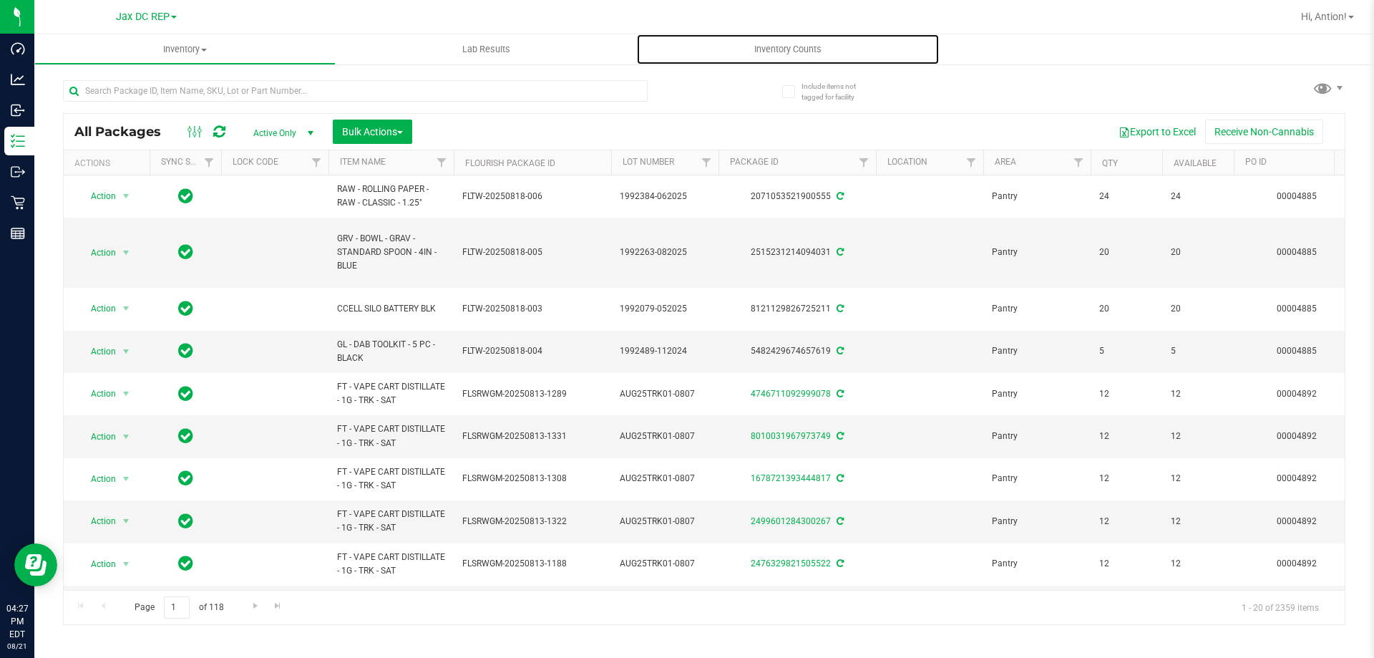
click at [800, 51] on span "Inventory Counts" at bounding box center [788, 49] width 106 height 13
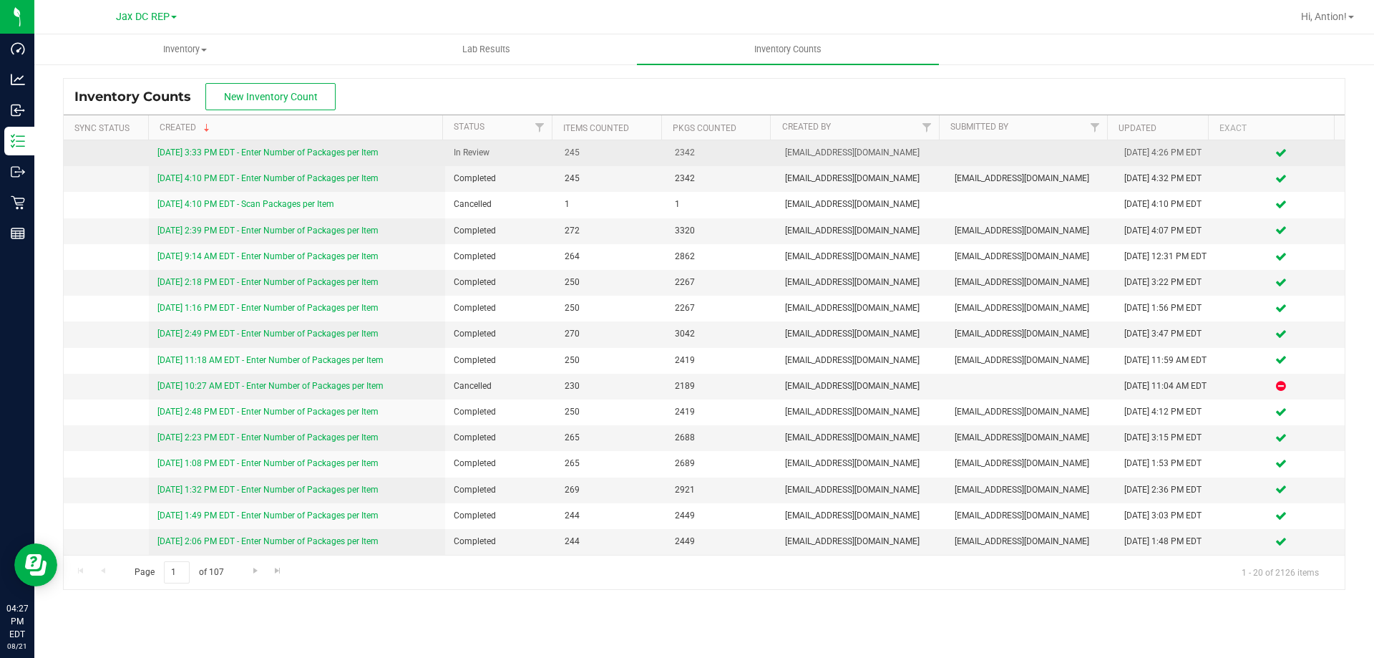
click at [341, 156] on link "[DATE] 3:33 PM EDT - Enter Number of Packages per Item" at bounding box center [267, 152] width 221 height 10
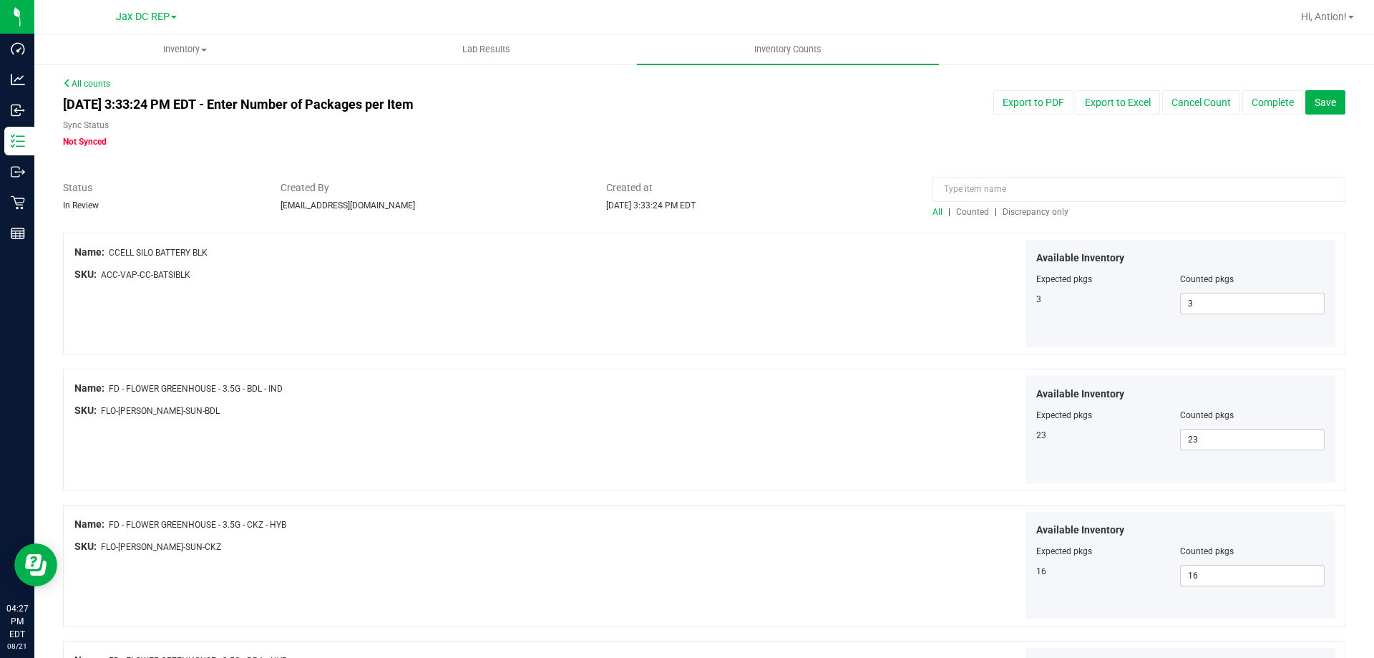
click at [1040, 210] on span "Discrepancy only" at bounding box center [1036, 212] width 66 height 10
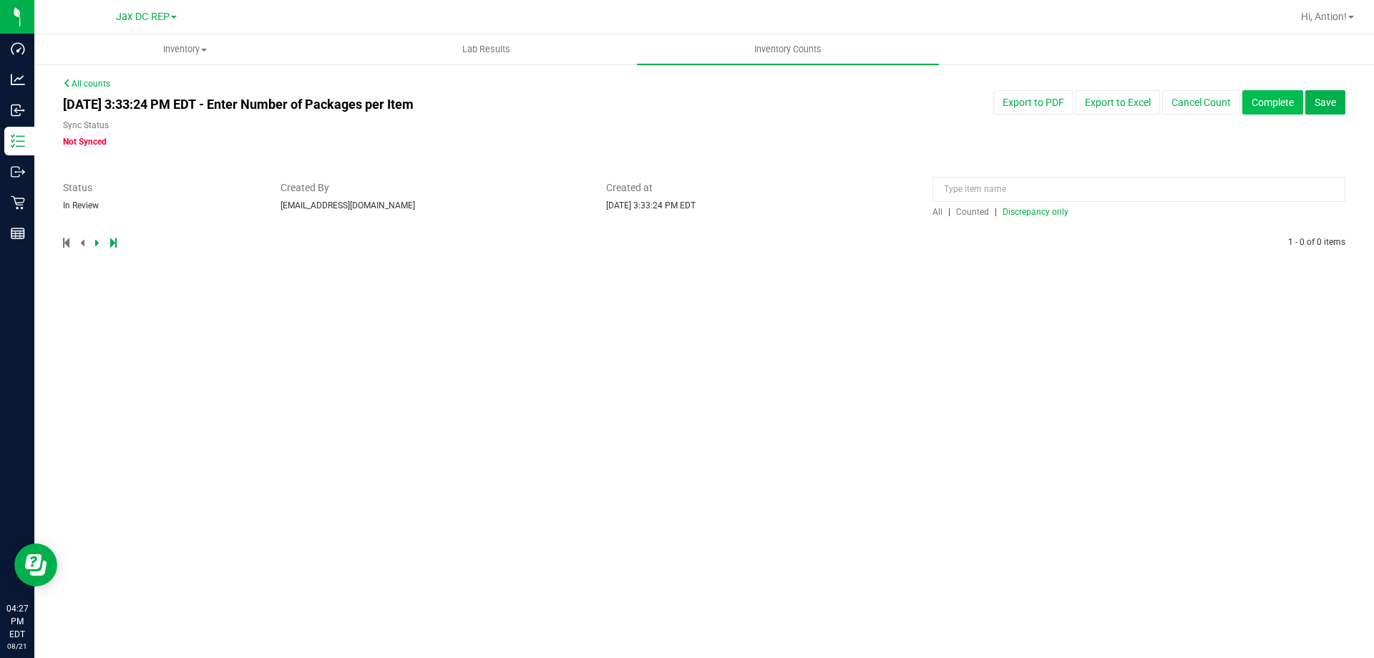
click at [1263, 109] on button "Complete" at bounding box center [1272, 102] width 61 height 24
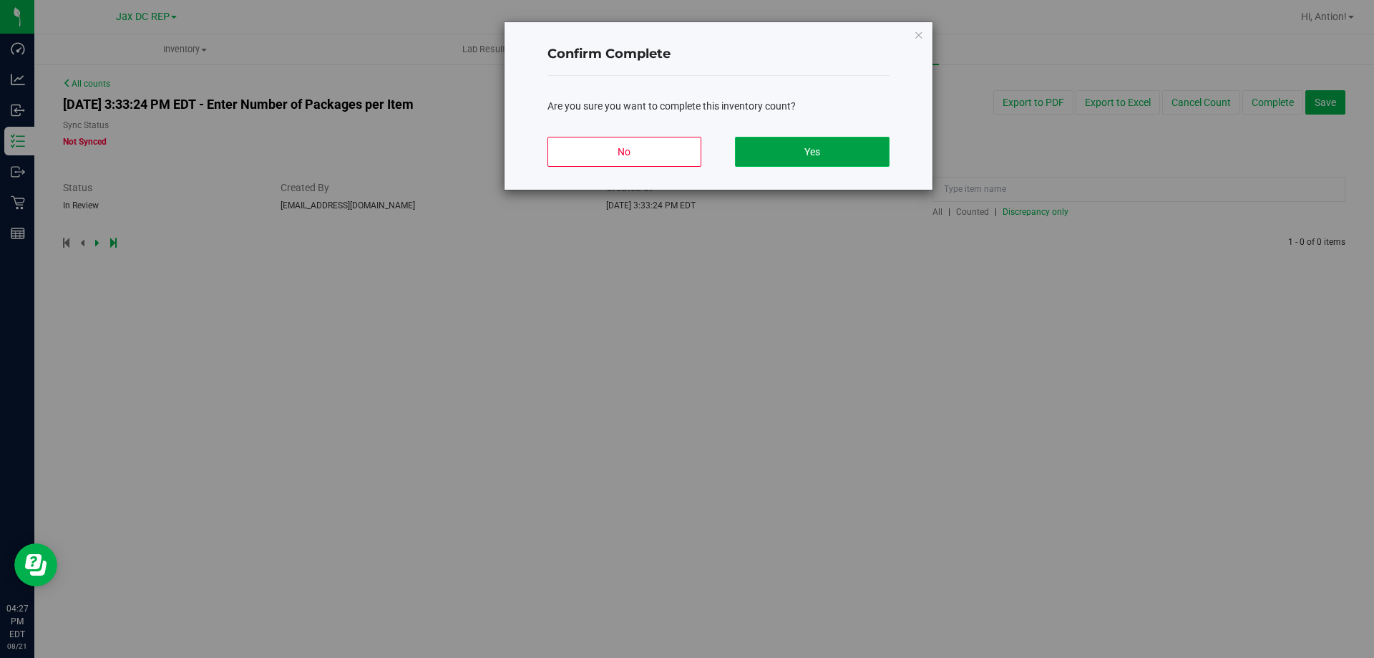
click at [884, 160] on button "Yes" at bounding box center [812, 152] width 154 height 30
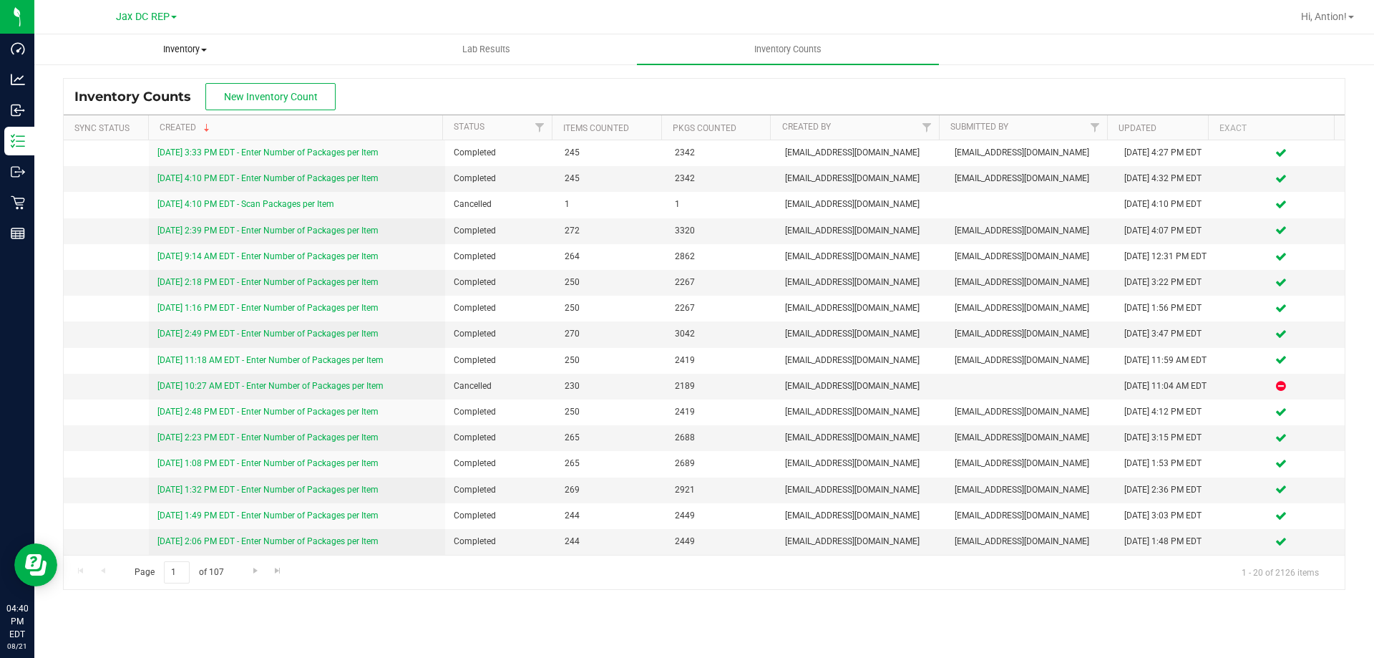
click at [205, 45] on span "Inventory" at bounding box center [185, 49] width 300 height 13
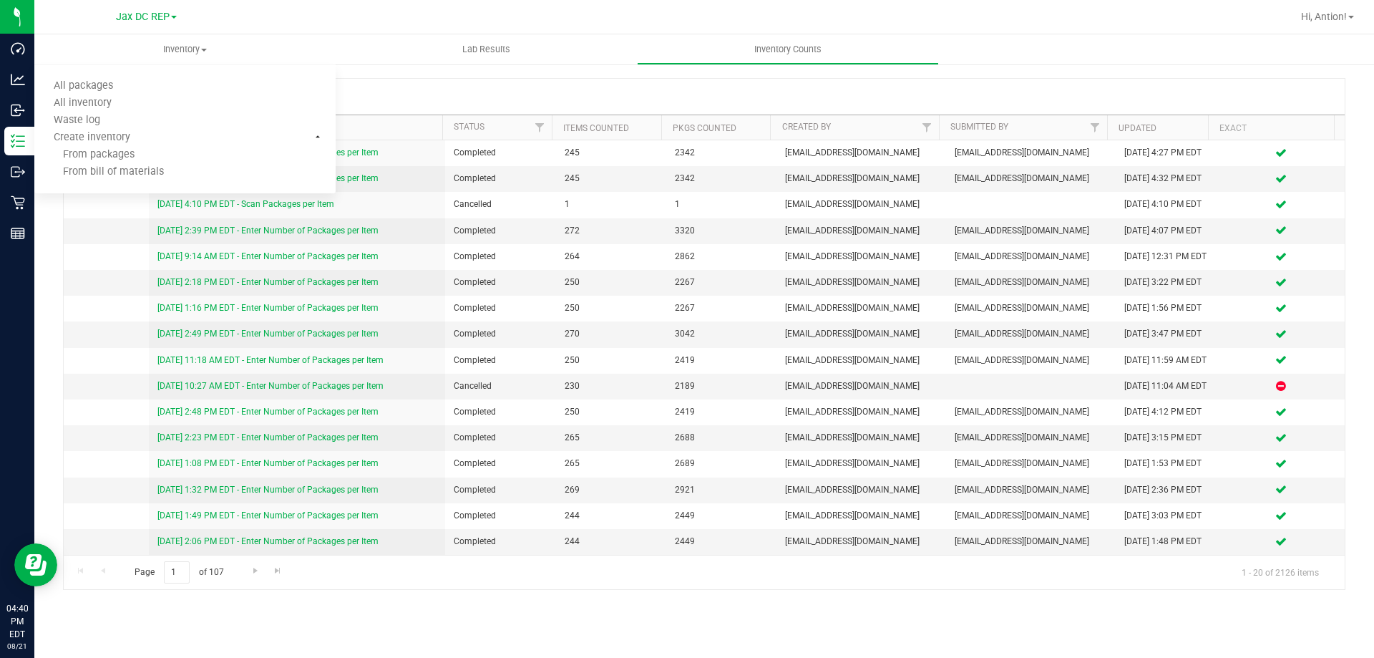
click at [230, 17] on div "Jax DC REP" at bounding box center [146, 17] width 209 height 22
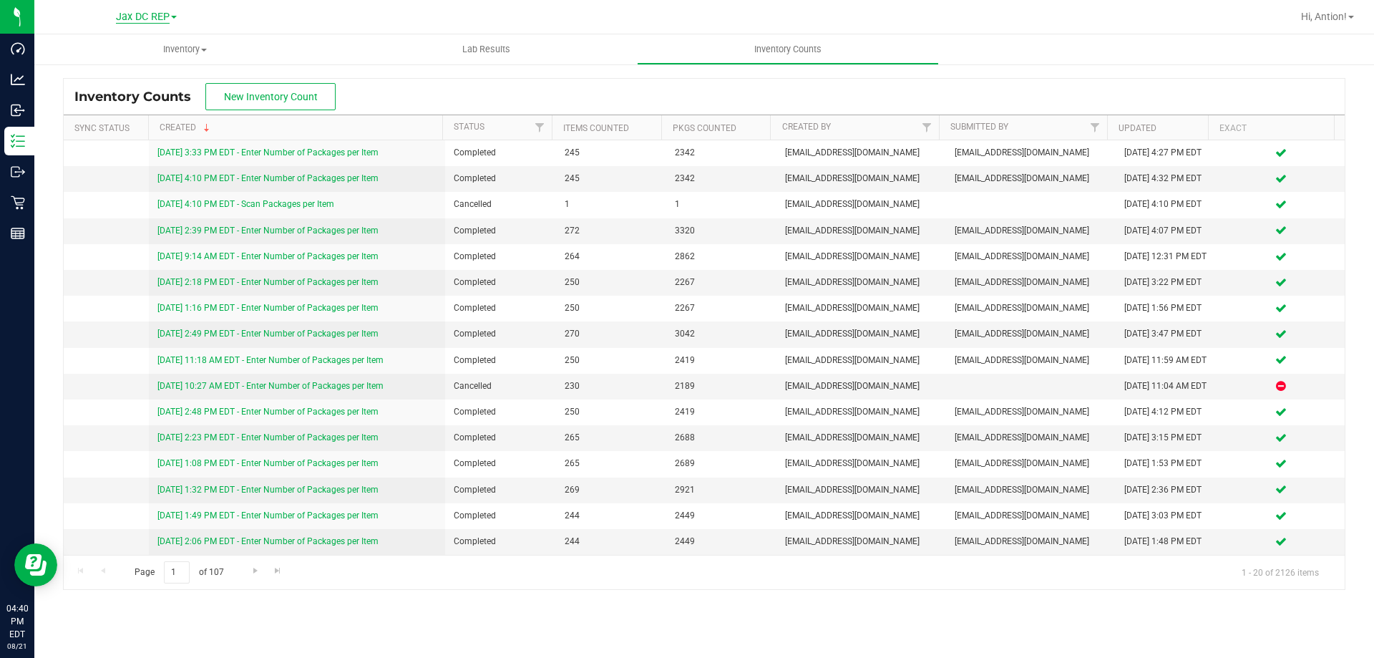
click at [162, 15] on span "Jax DC REP" at bounding box center [143, 17] width 54 height 13
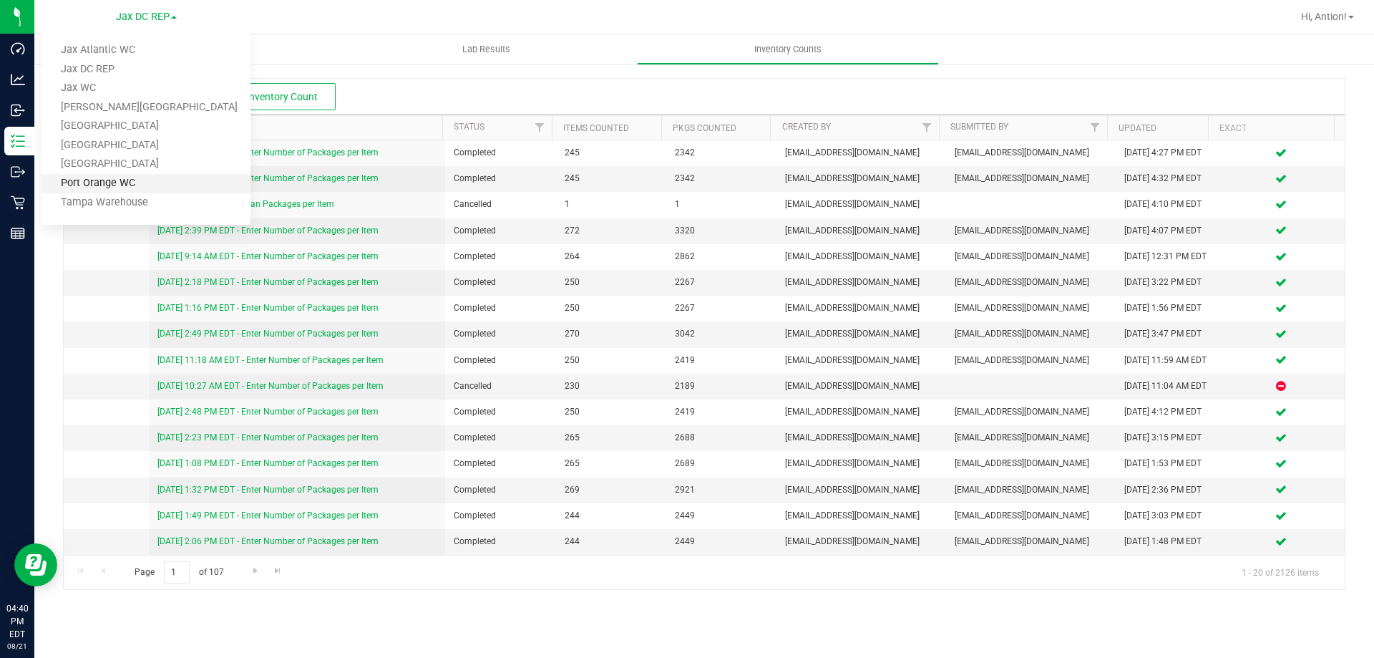
click at [121, 181] on link "Port Orange WC" at bounding box center [146, 183] width 209 height 19
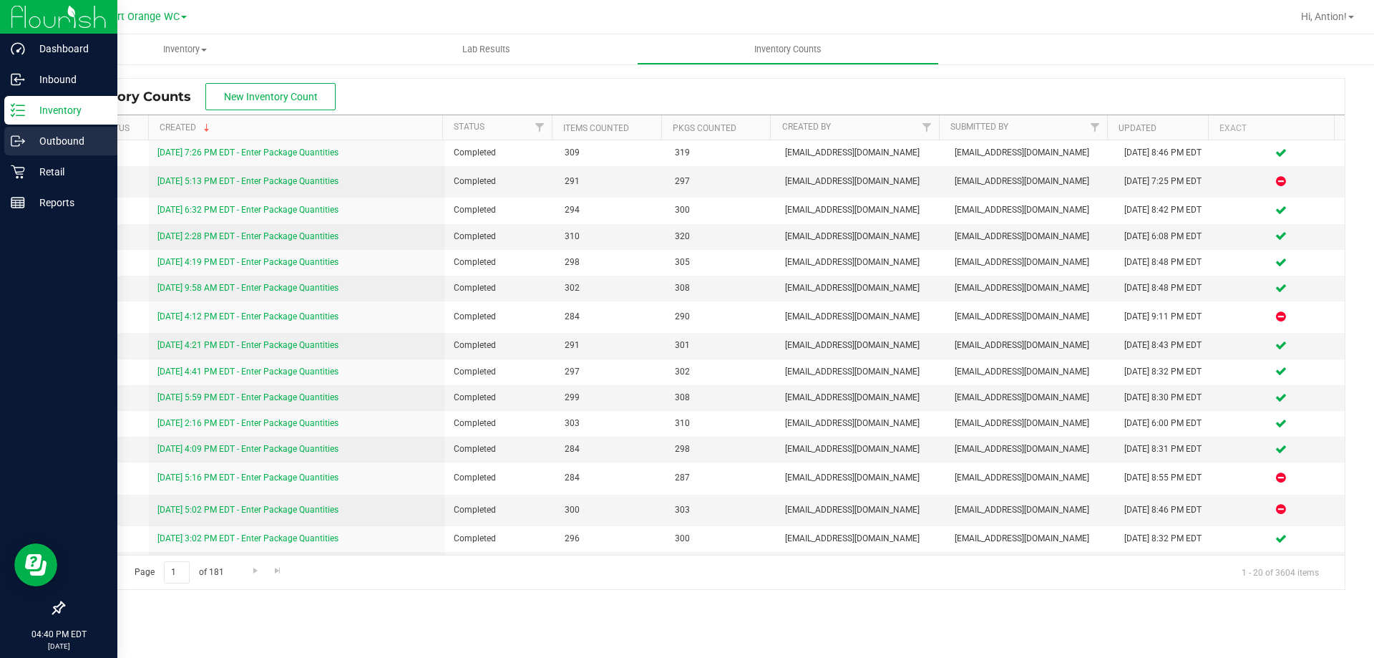
click at [64, 140] on p "Outbound" at bounding box center [68, 140] width 86 height 17
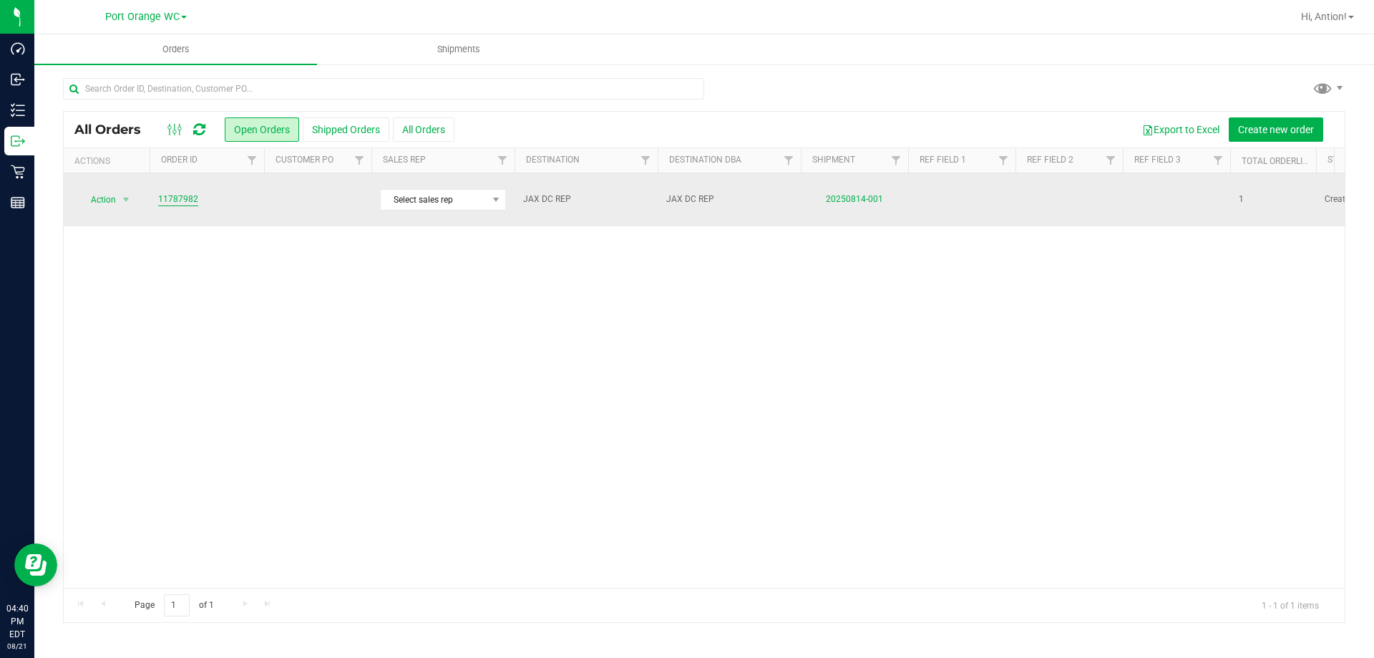
click at [189, 192] on link "11787982" at bounding box center [178, 199] width 40 height 14
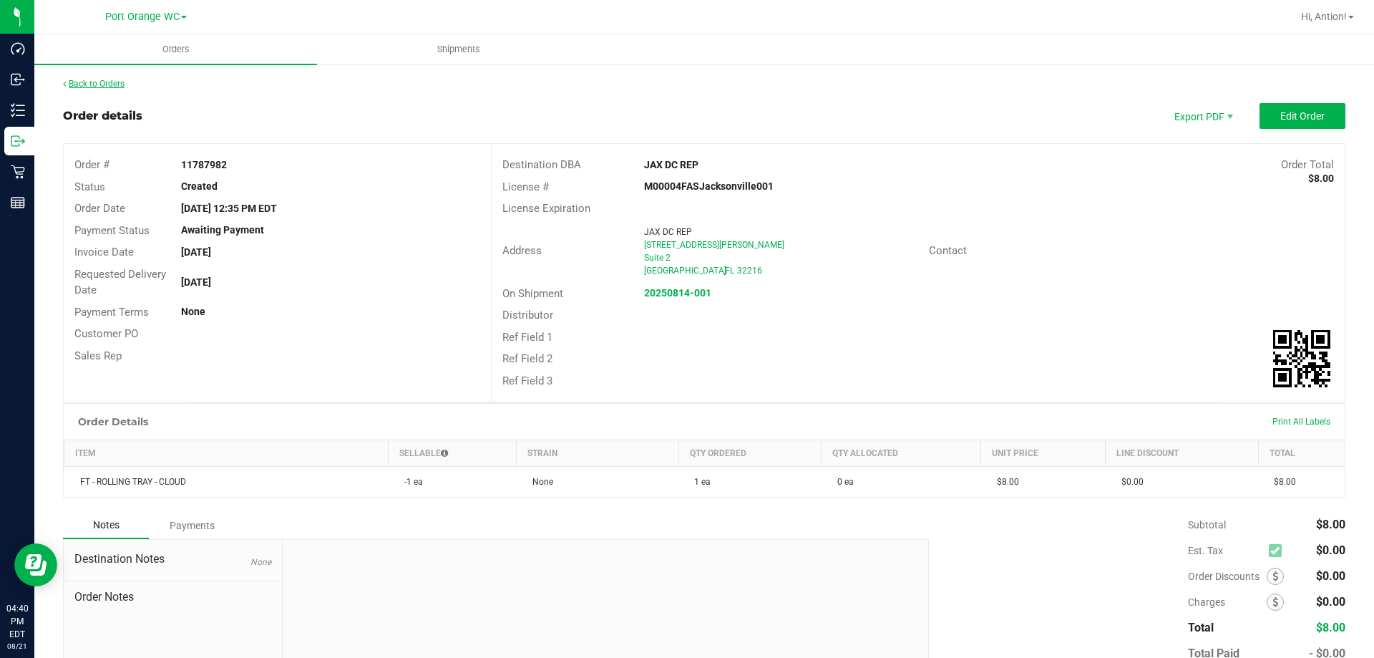
click at [108, 79] on link "Back to Orders" at bounding box center [94, 84] width 62 height 10
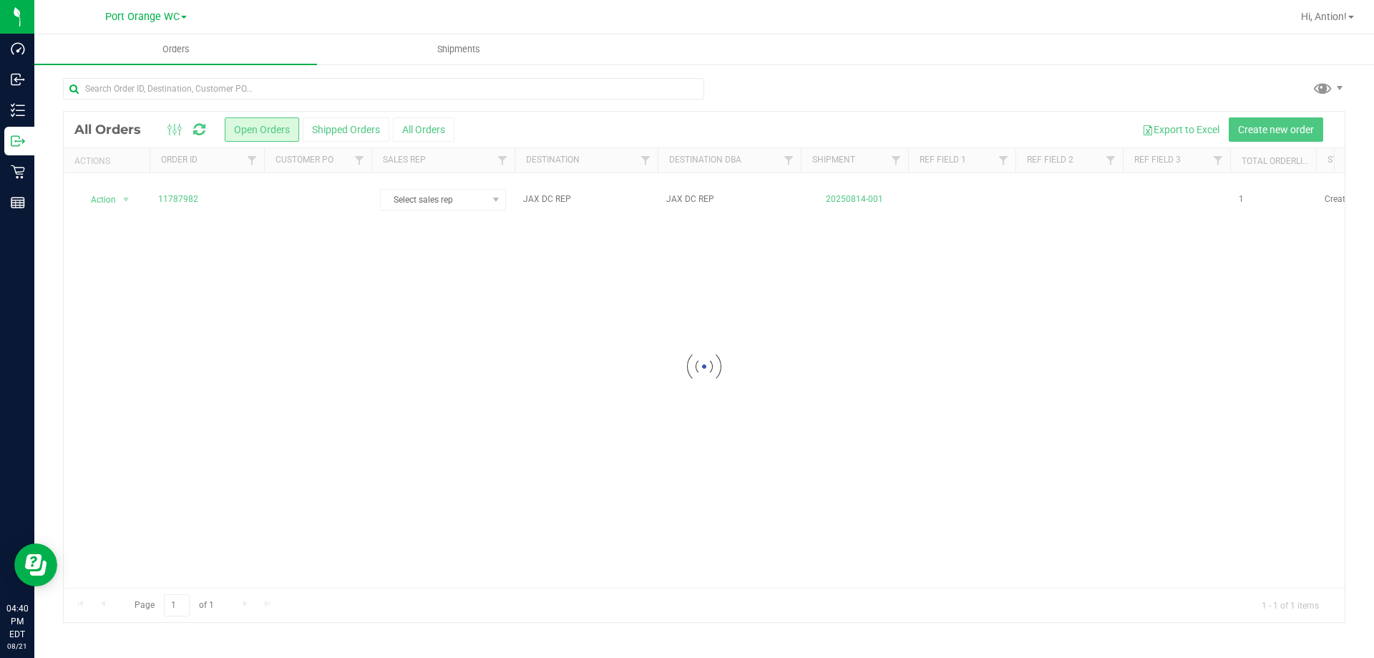
click at [361, 129] on div at bounding box center [704, 367] width 1281 height 510
click at [369, 128] on button "Shipped Orders" at bounding box center [346, 129] width 87 height 24
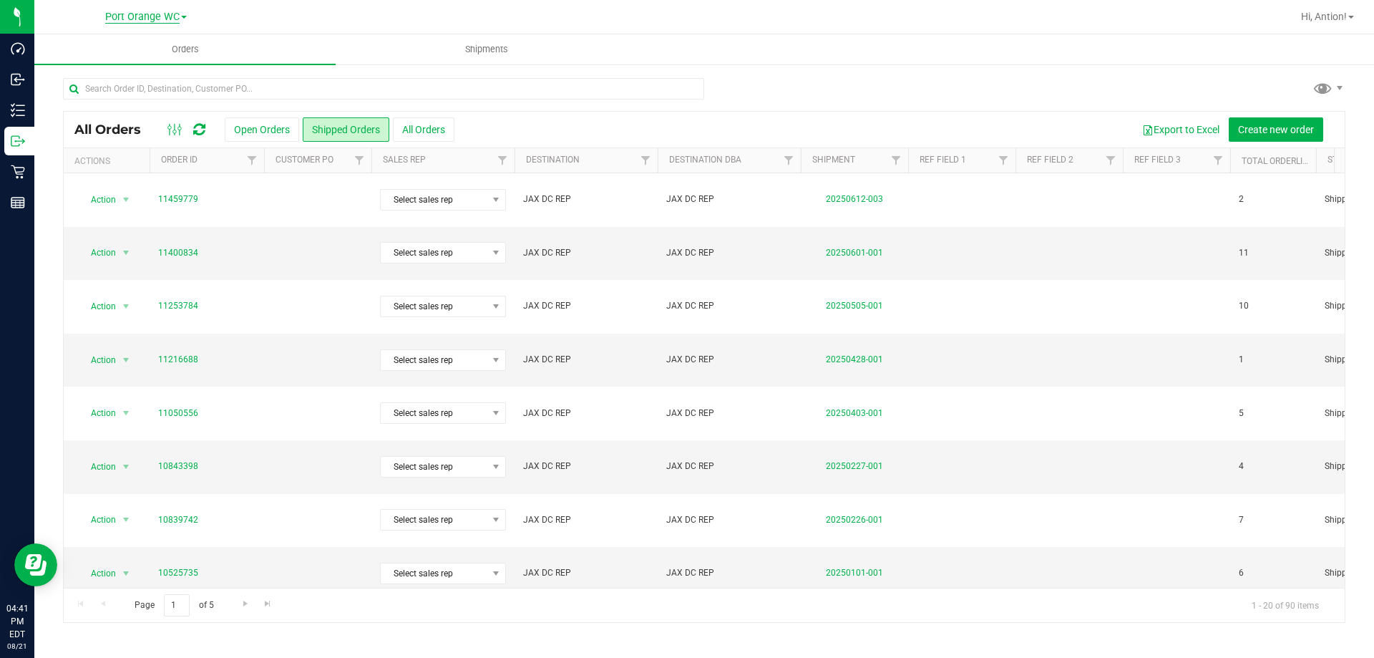
click at [161, 18] on span "Port Orange WC" at bounding box center [142, 17] width 74 height 13
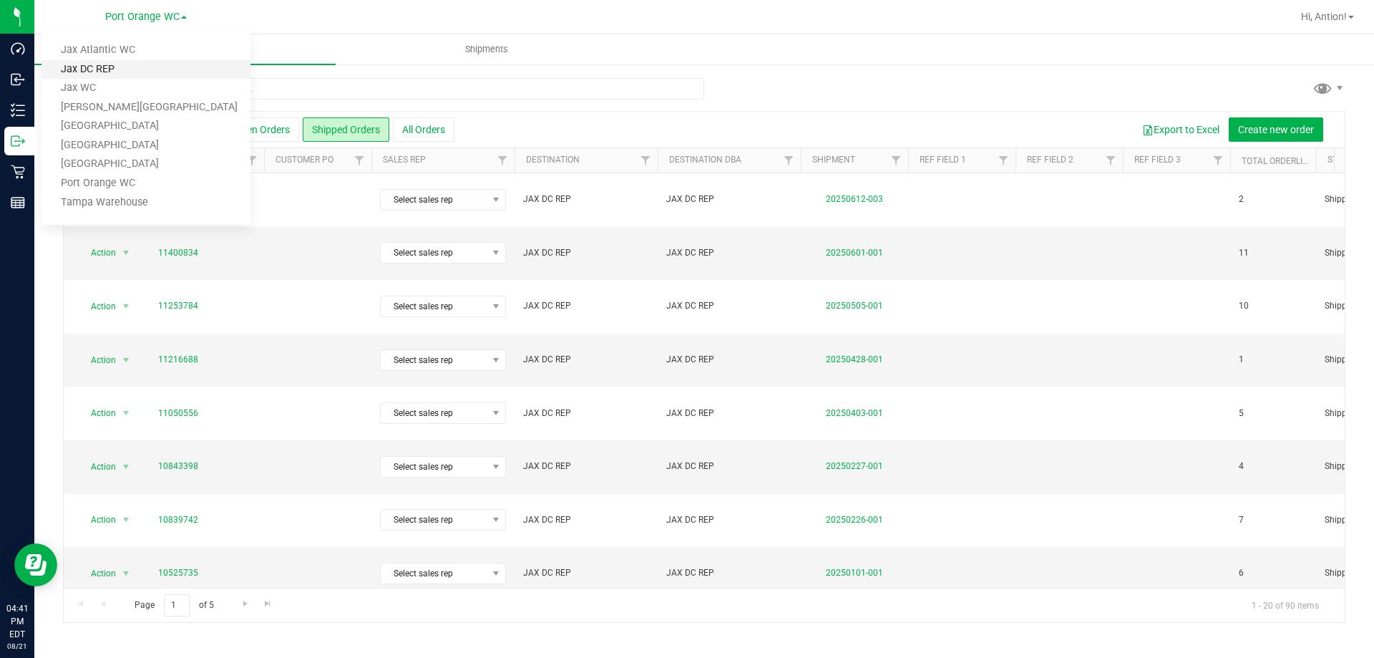
click at [125, 66] on link "Jax DC REP" at bounding box center [146, 69] width 209 height 19
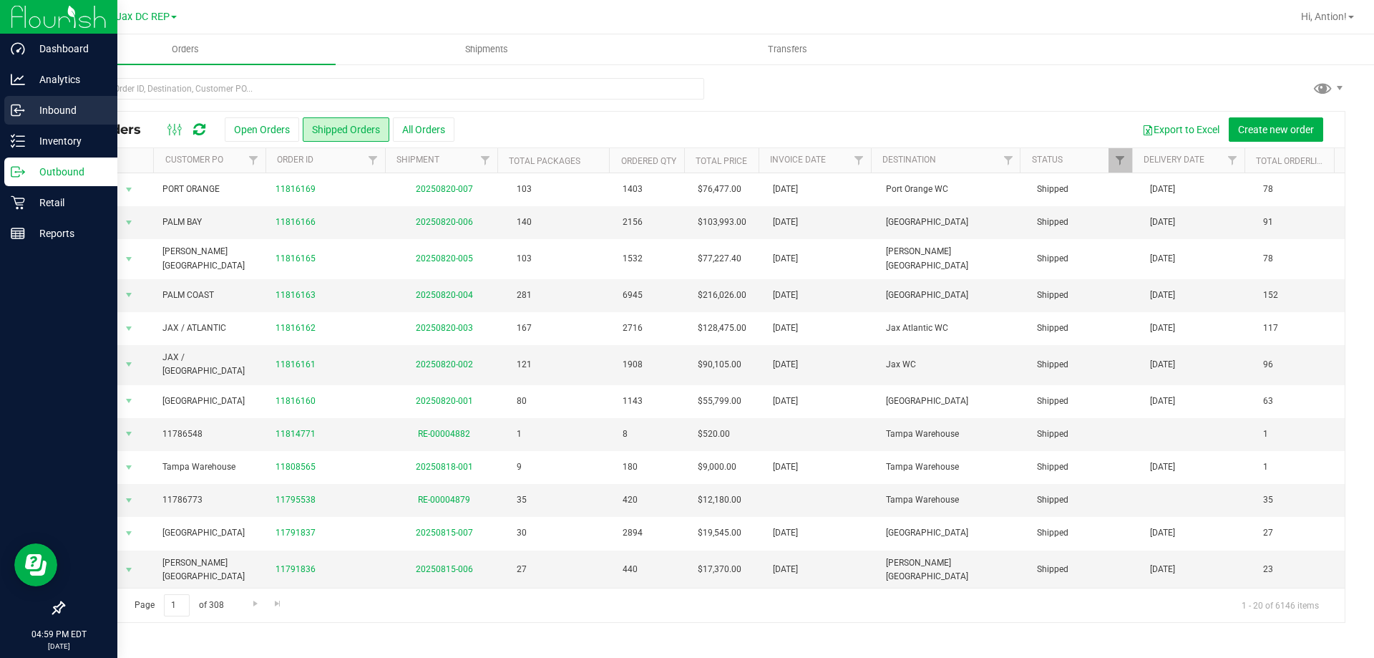
click at [59, 106] on p "Inbound" at bounding box center [68, 110] width 86 height 17
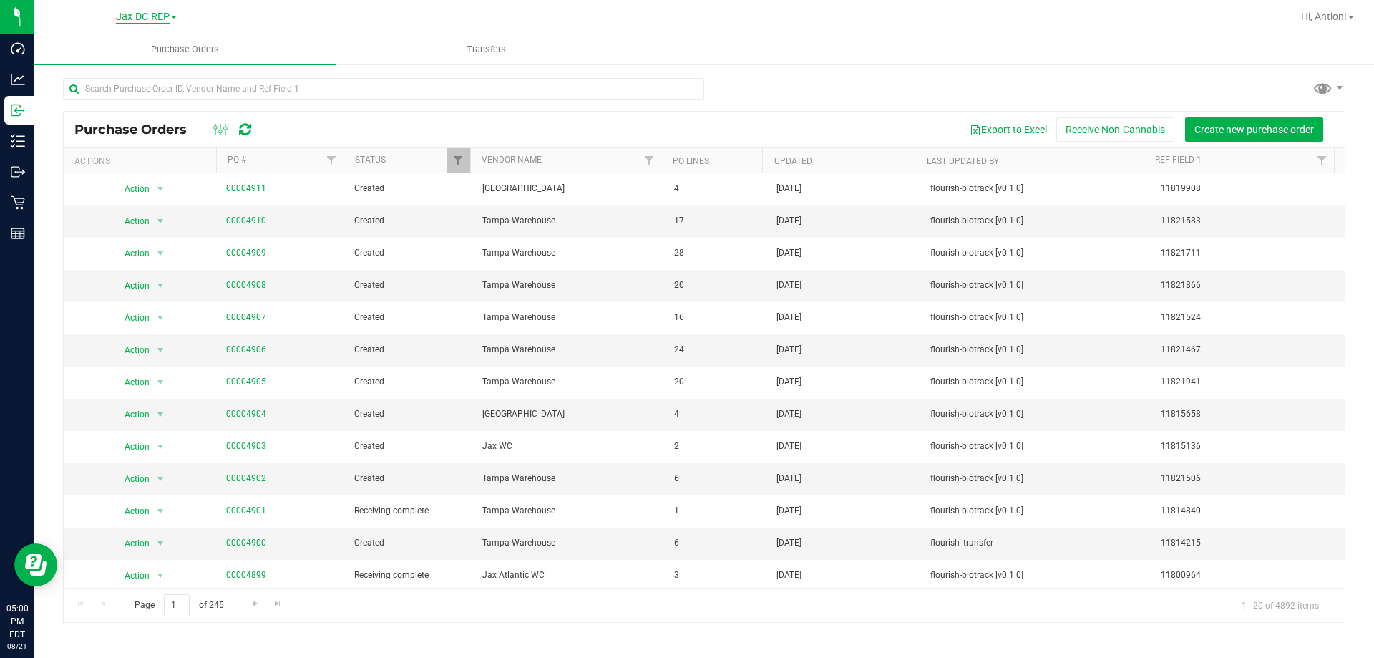
click at [167, 18] on span "Jax DC REP" at bounding box center [143, 17] width 54 height 13
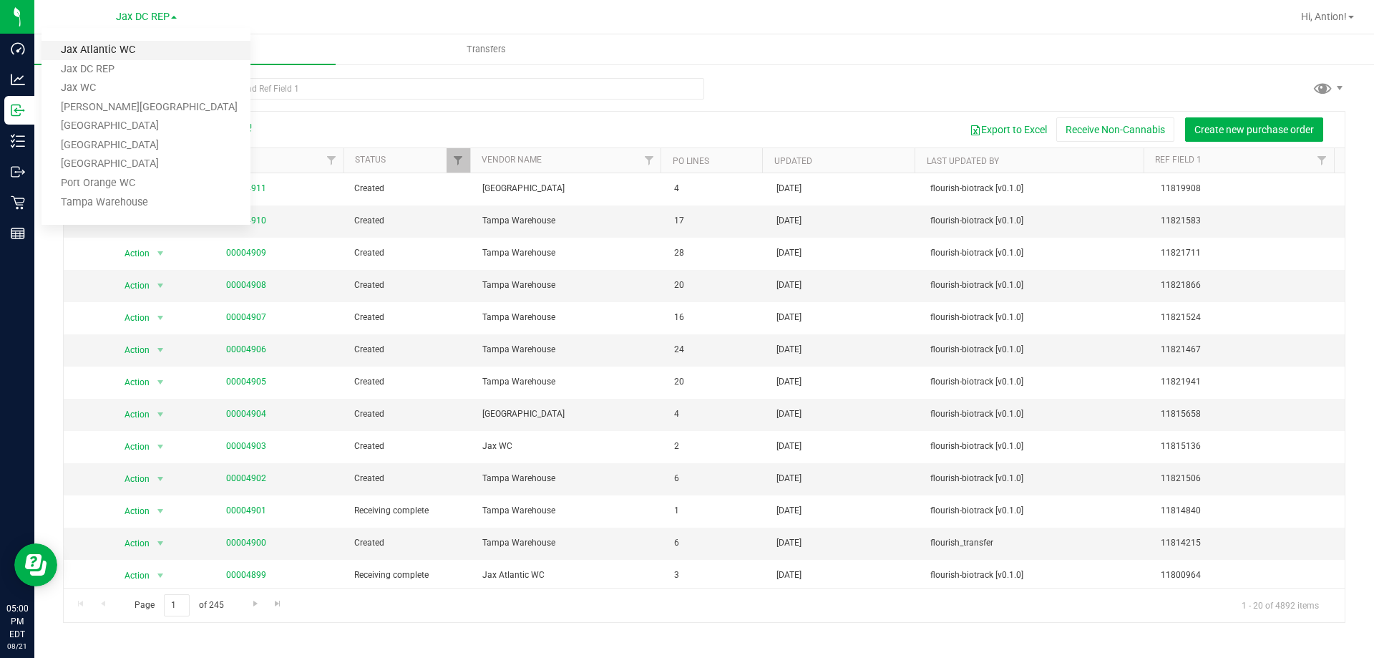
click at [135, 56] on link "Jax Atlantic WC" at bounding box center [146, 50] width 209 height 19
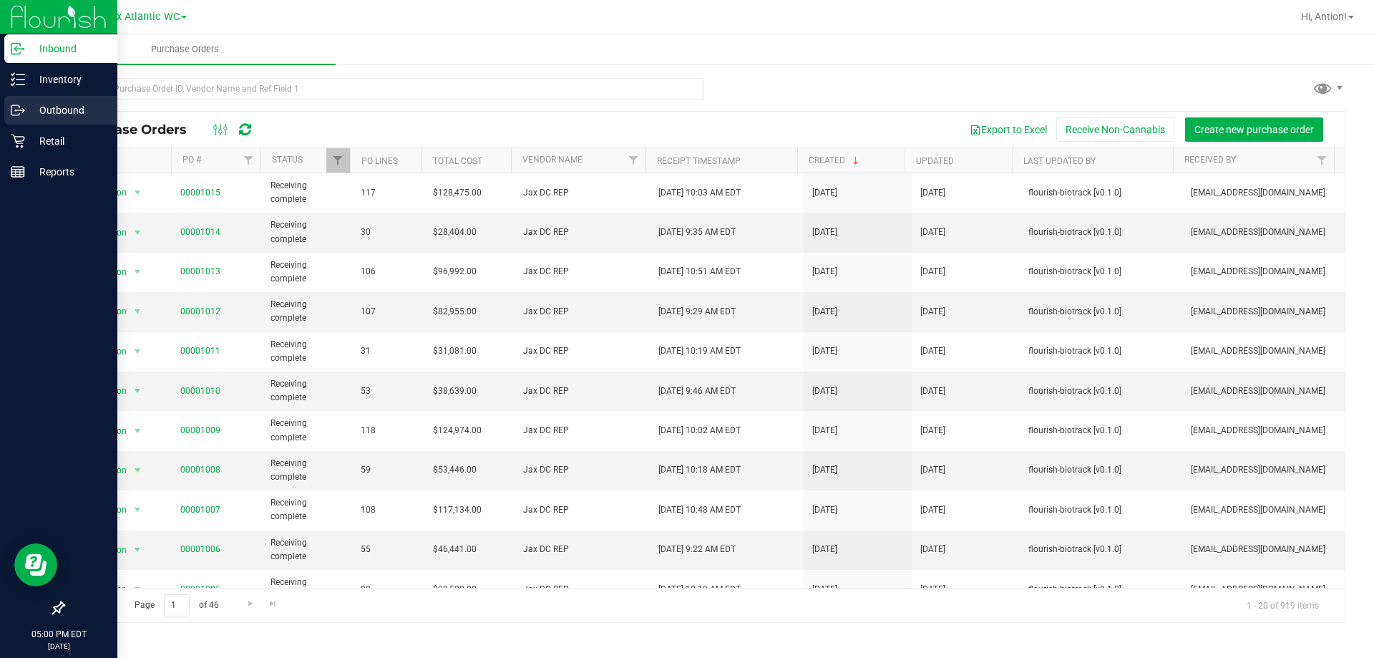
click at [47, 107] on p "Outbound" at bounding box center [68, 110] width 86 height 17
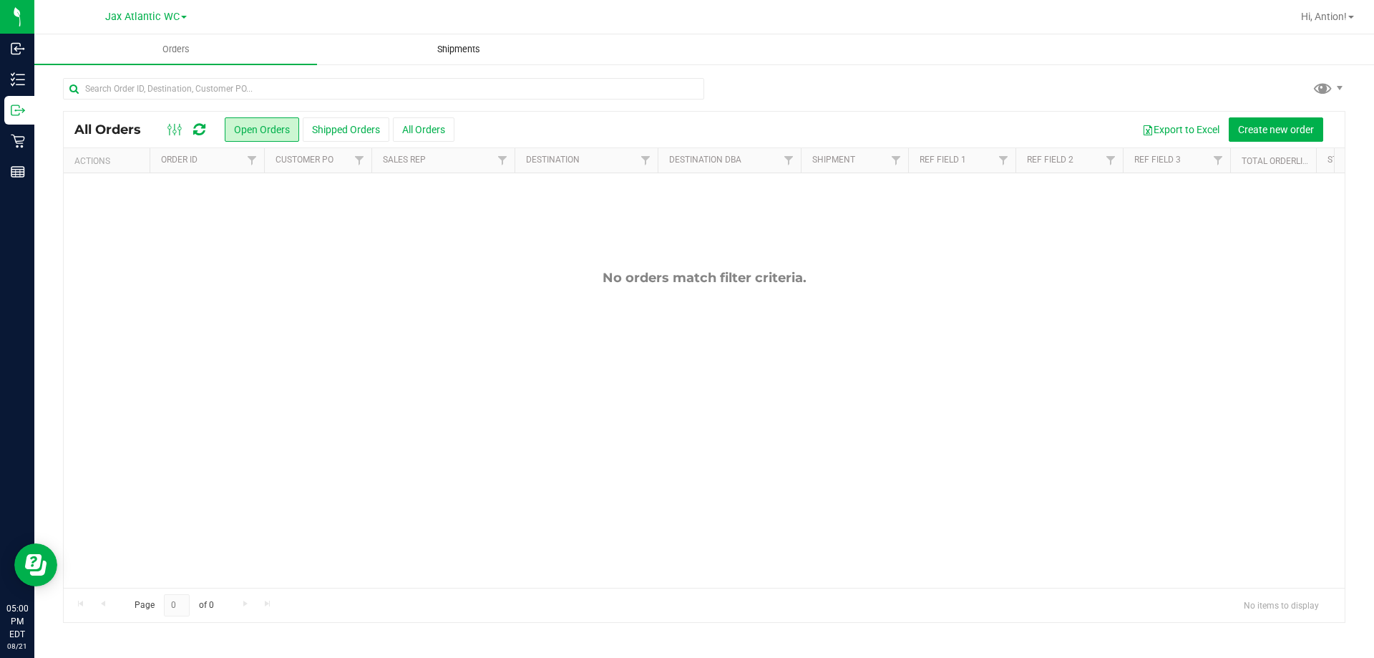
click at [473, 54] on span "Shipments" at bounding box center [459, 49] width 82 height 13
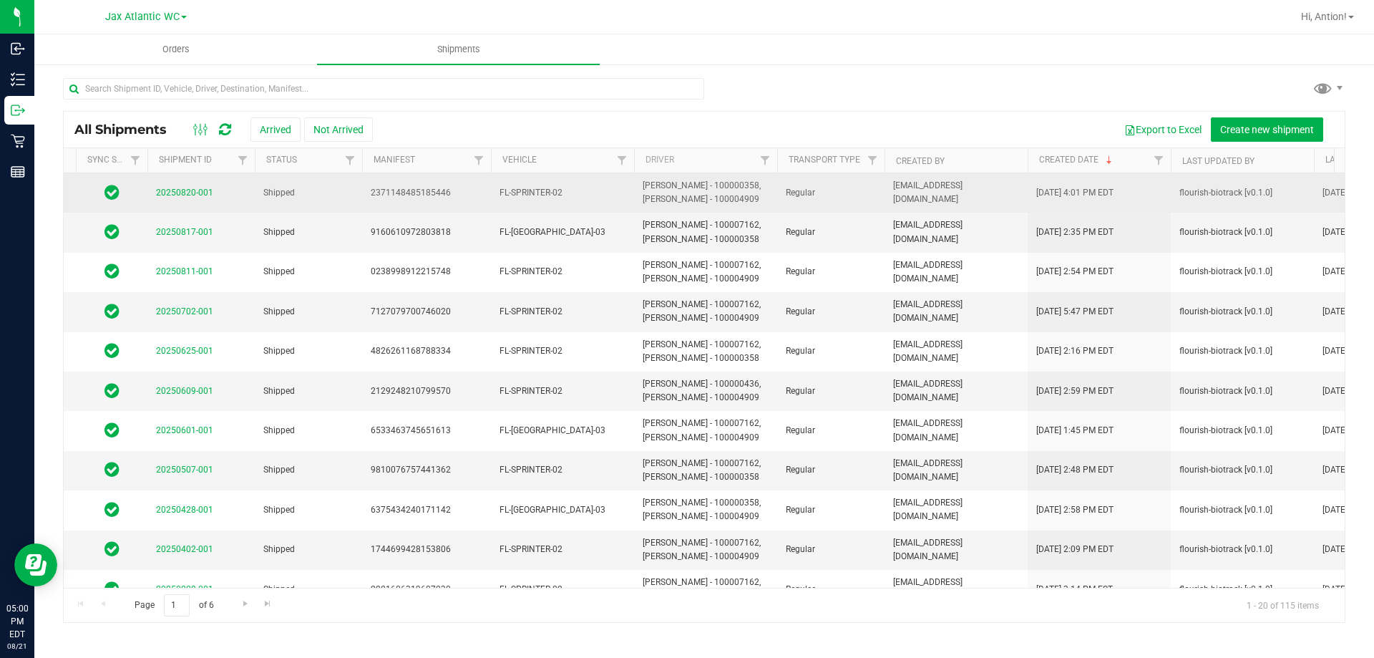
scroll to position [0, 109]
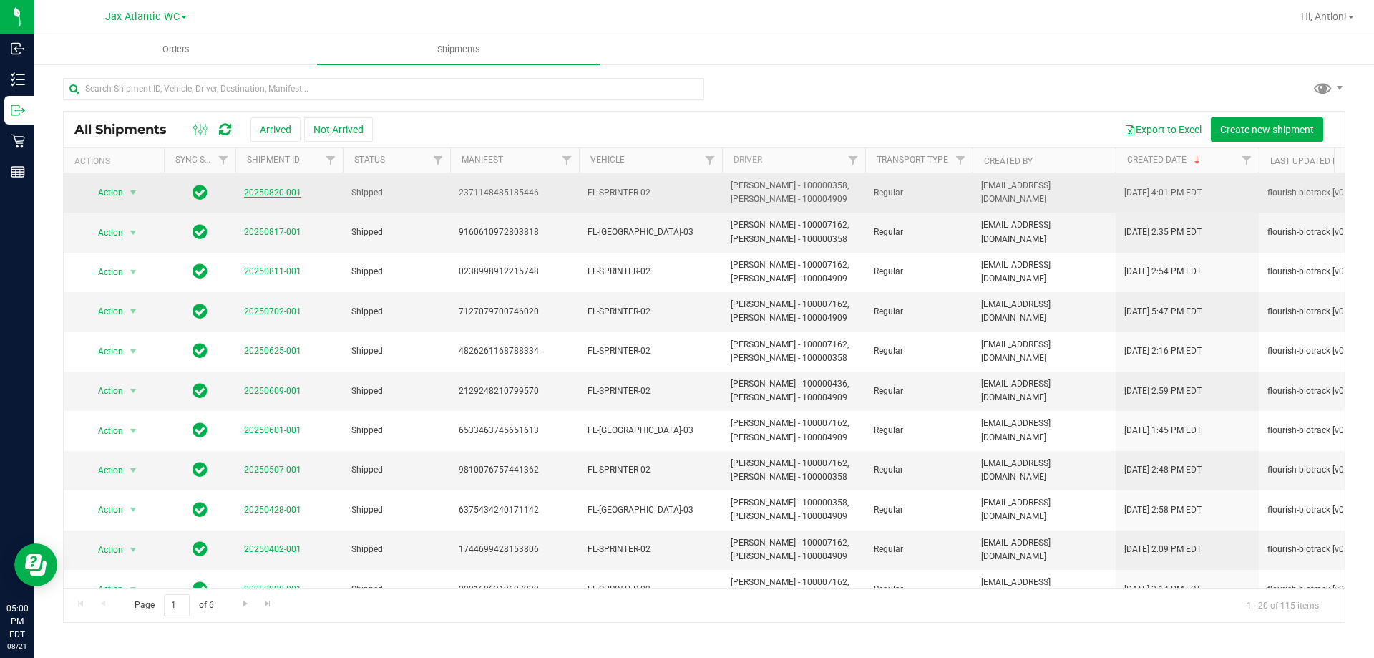
click at [276, 195] on link "20250820-001" at bounding box center [272, 192] width 57 height 10
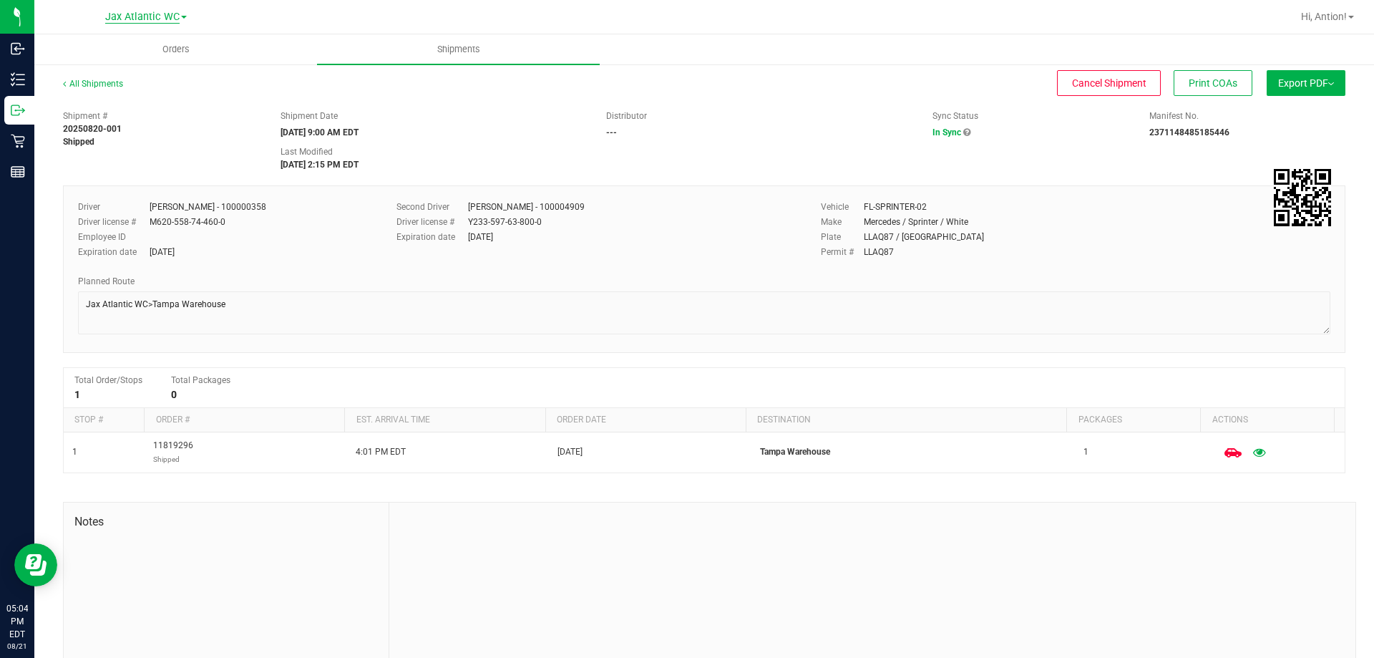
click at [153, 15] on span "Jax Atlantic WC" at bounding box center [142, 17] width 74 height 13
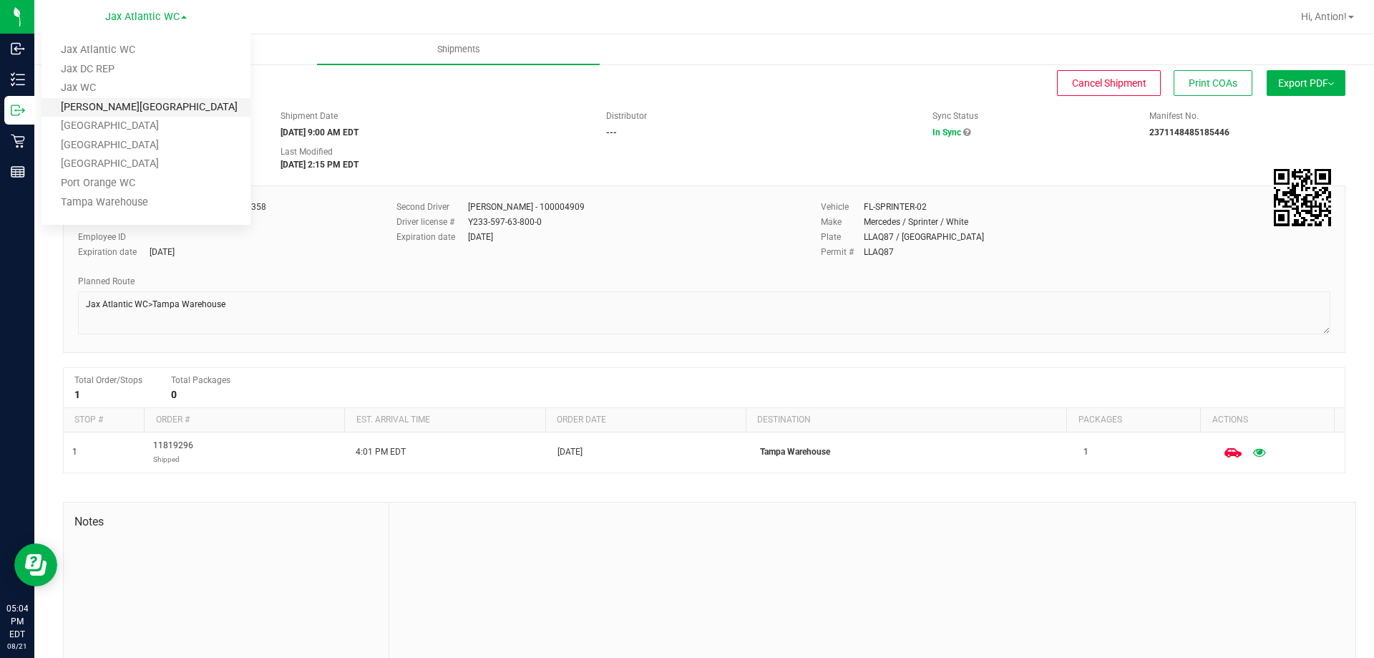
click at [115, 101] on link "[PERSON_NAME][GEOGRAPHIC_DATA]" at bounding box center [146, 107] width 209 height 19
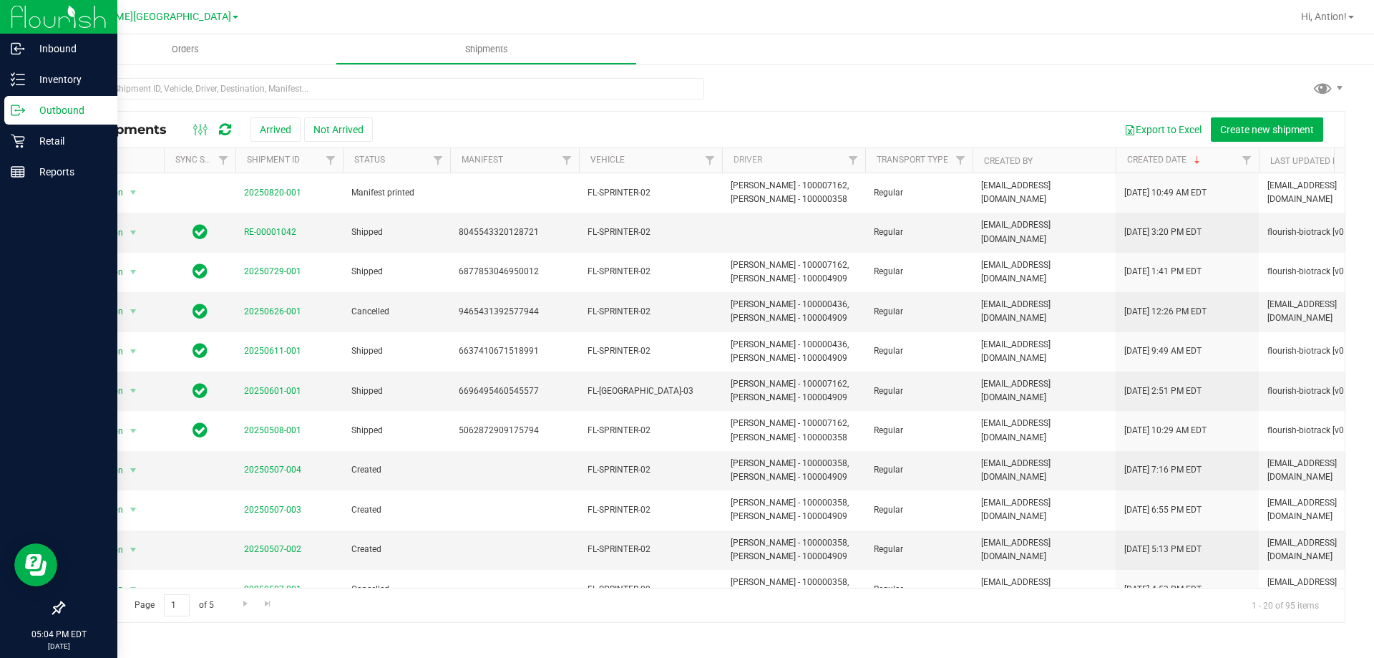
click at [45, 108] on p "Outbound" at bounding box center [68, 110] width 86 height 17
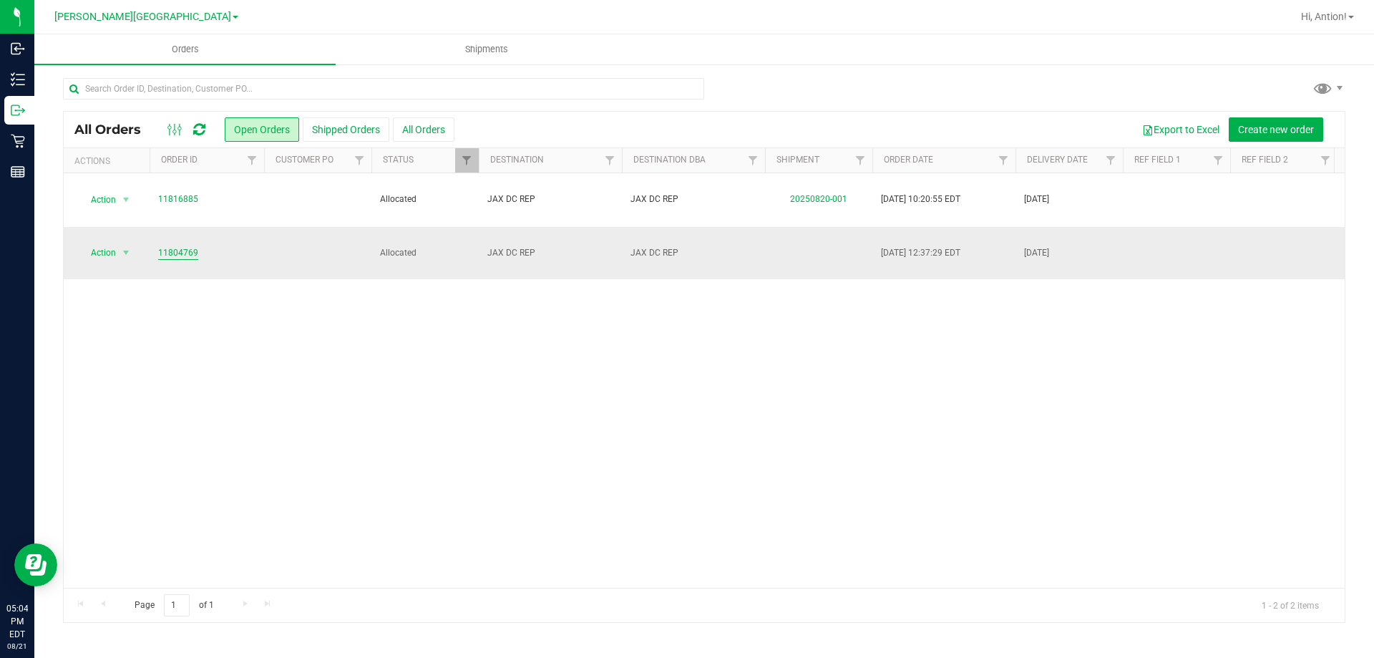
click at [182, 246] on link "11804769" at bounding box center [178, 253] width 40 height 14
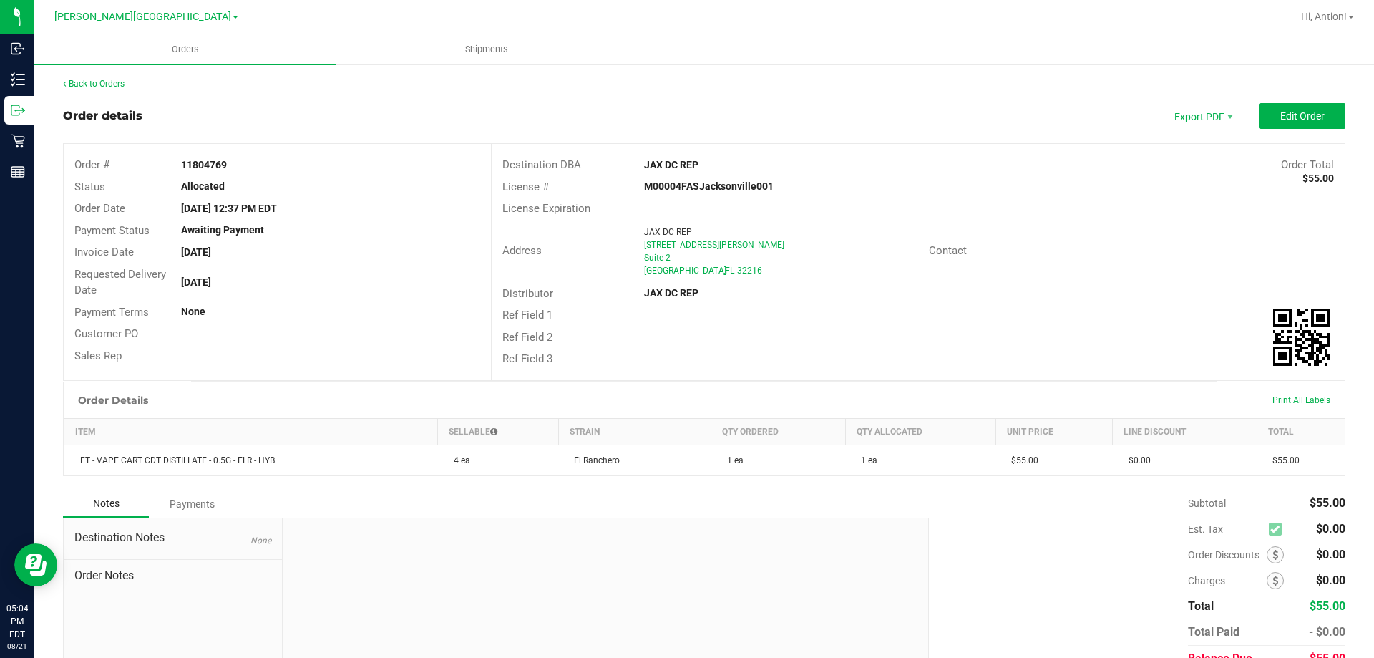
click at [106, 89] on div "Back to Orders" at bounding box center [704, 83] width 1282 height 13
click at [112, 79] on link "Back to Orders" at bounding box center [94, 84] width 62 height 10
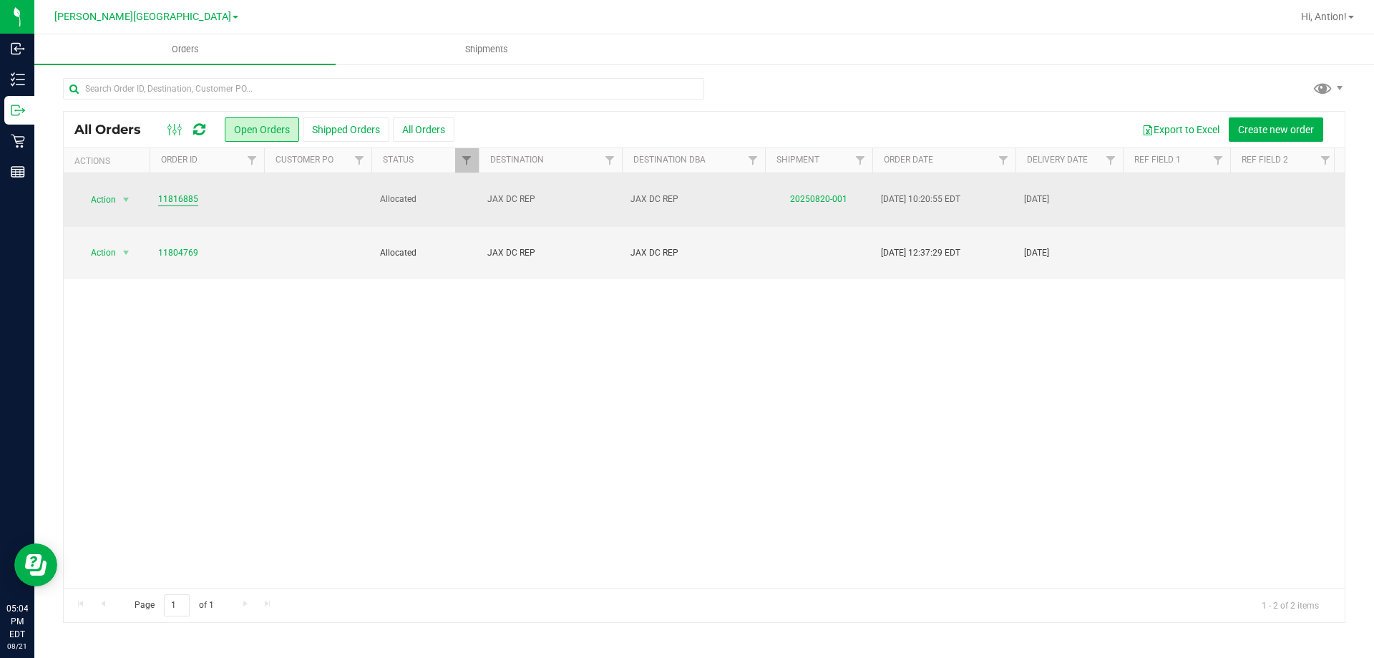
click at [181, 194] on link "11816885" at bounding box center [178, 199] width 40 height 14
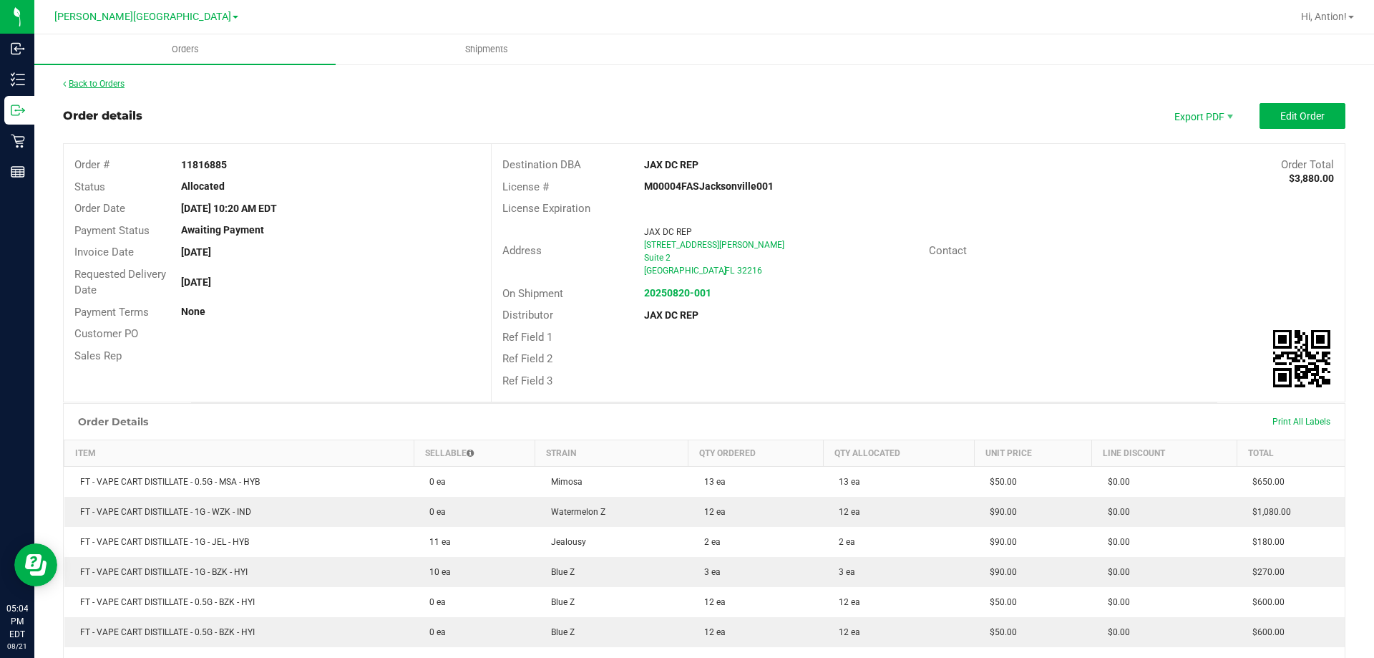
click at [121, 85] on link "Back to Orders" at bounding box center [94, 84] width 62 height 10
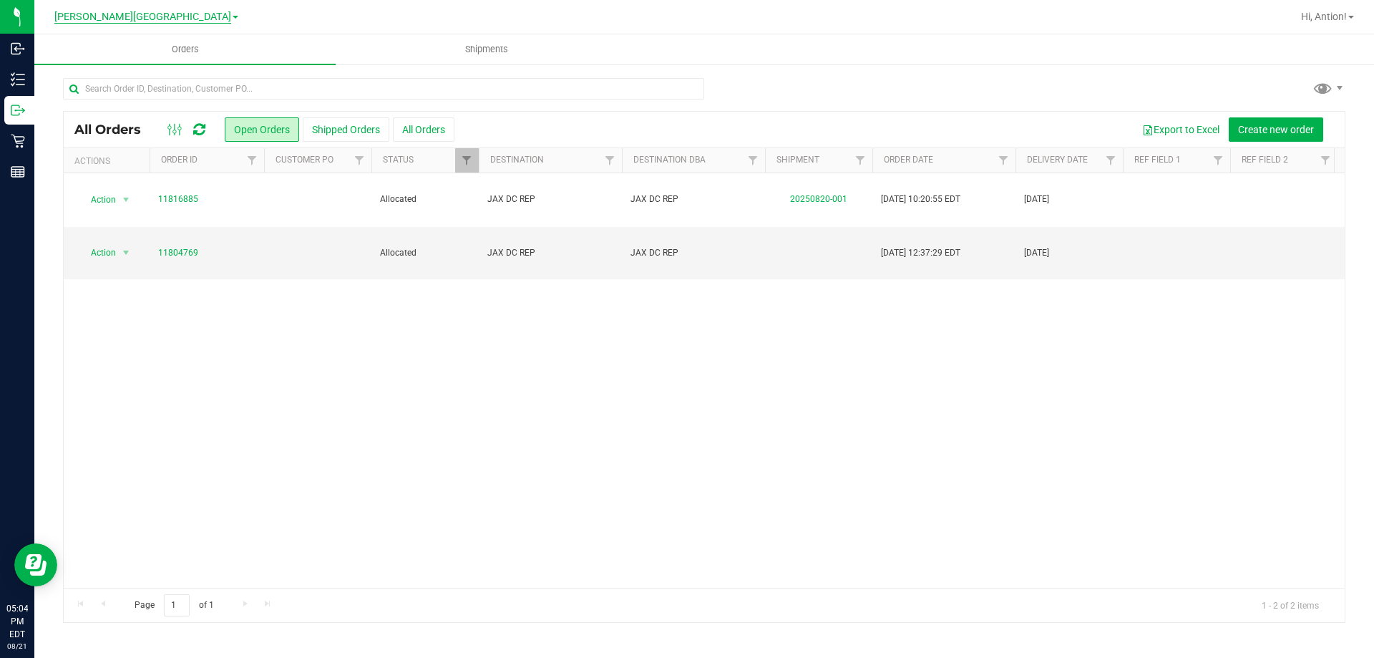
click at [162, 15] on span "[PERSON_NAME][GEOGRAPHIC_DATA]" at bounding box center [142, 17] width 177 height 13
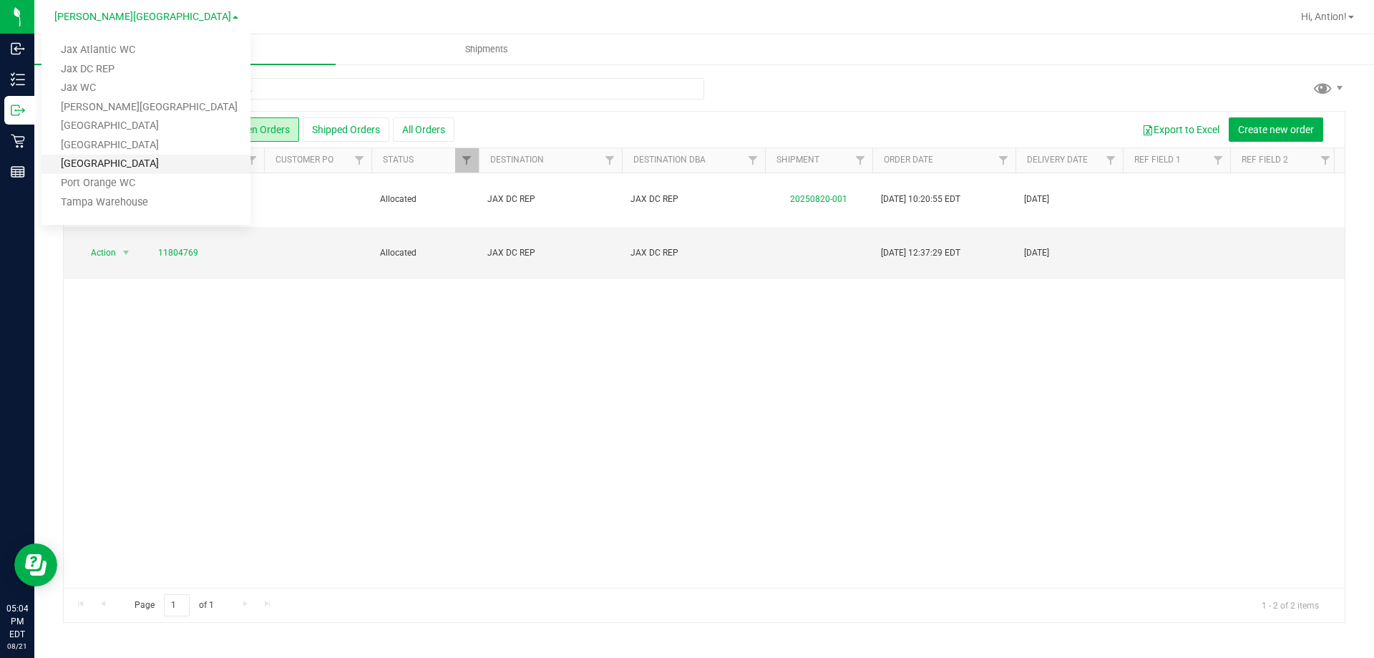
click at [115, 160] on link "[GEOGRAPHIC_DATA]" at bounding box center [146, 164] width 209 height 19
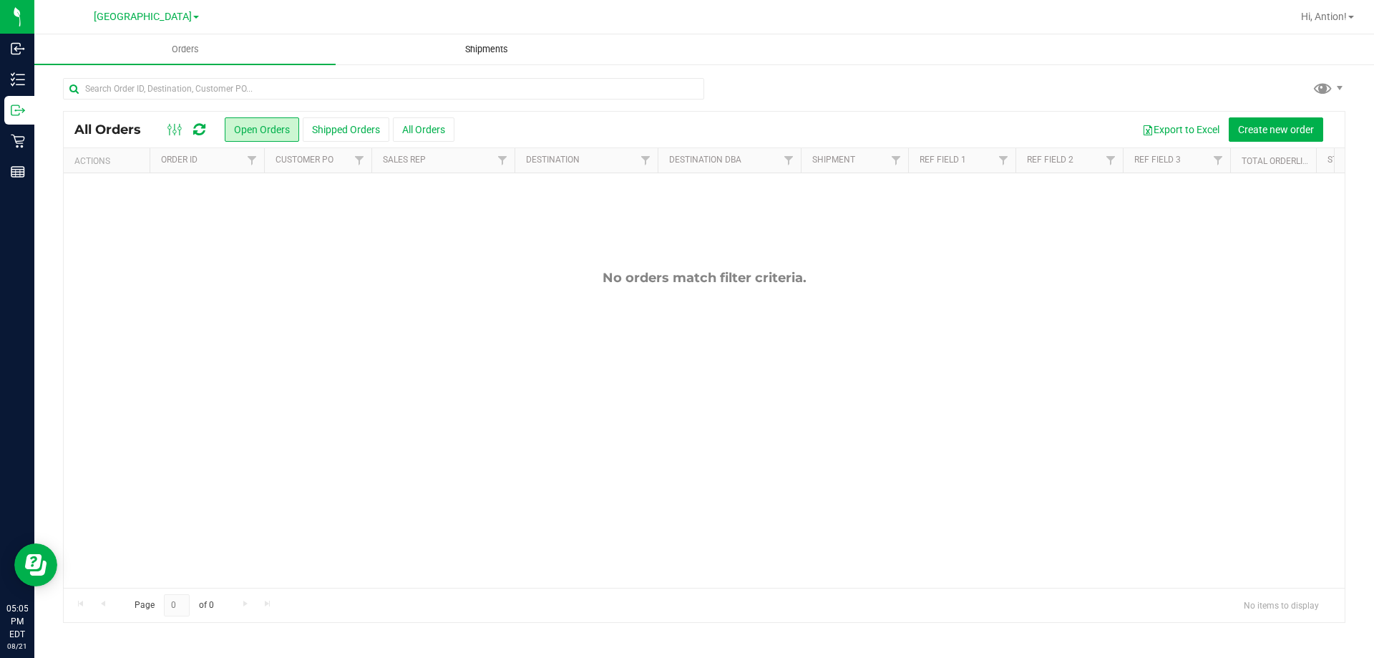
click at [488, 44] on span "Shipments" at bounding box center [487, 49] width 82 height 13
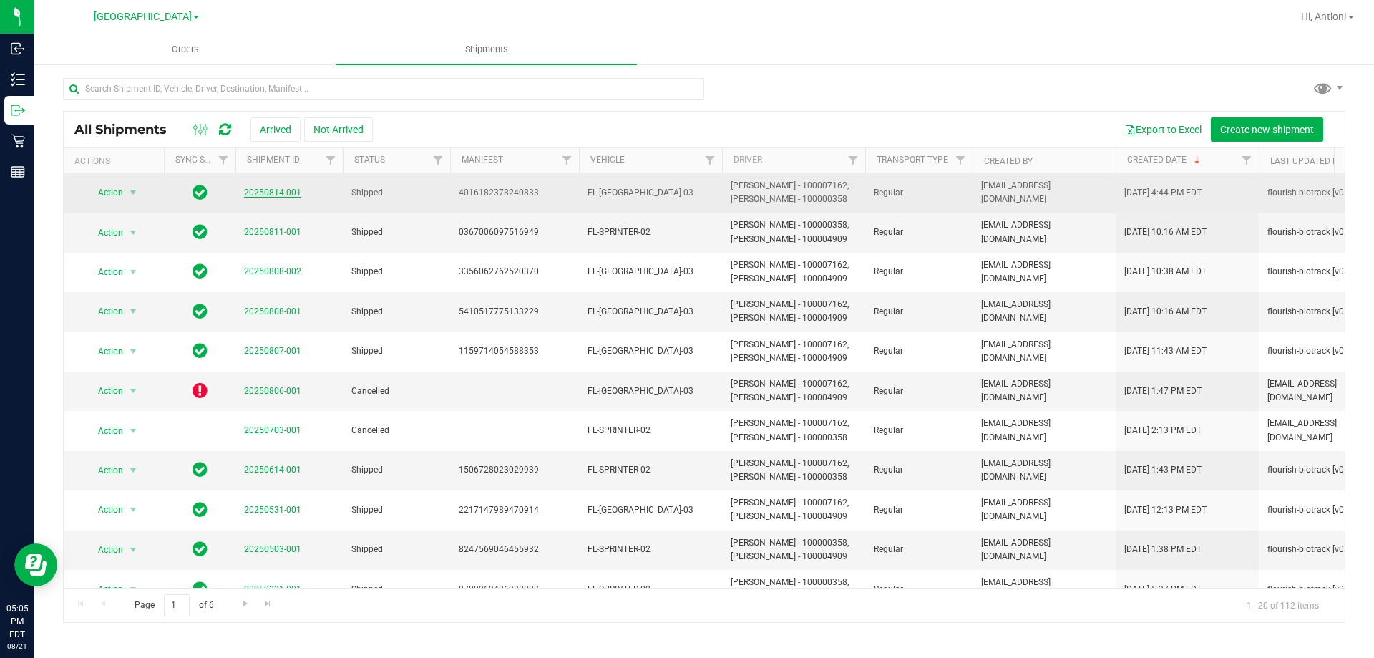
click at [275, 190] on link "20250814-001" at bounding box center [272, 192] width 57 height 10
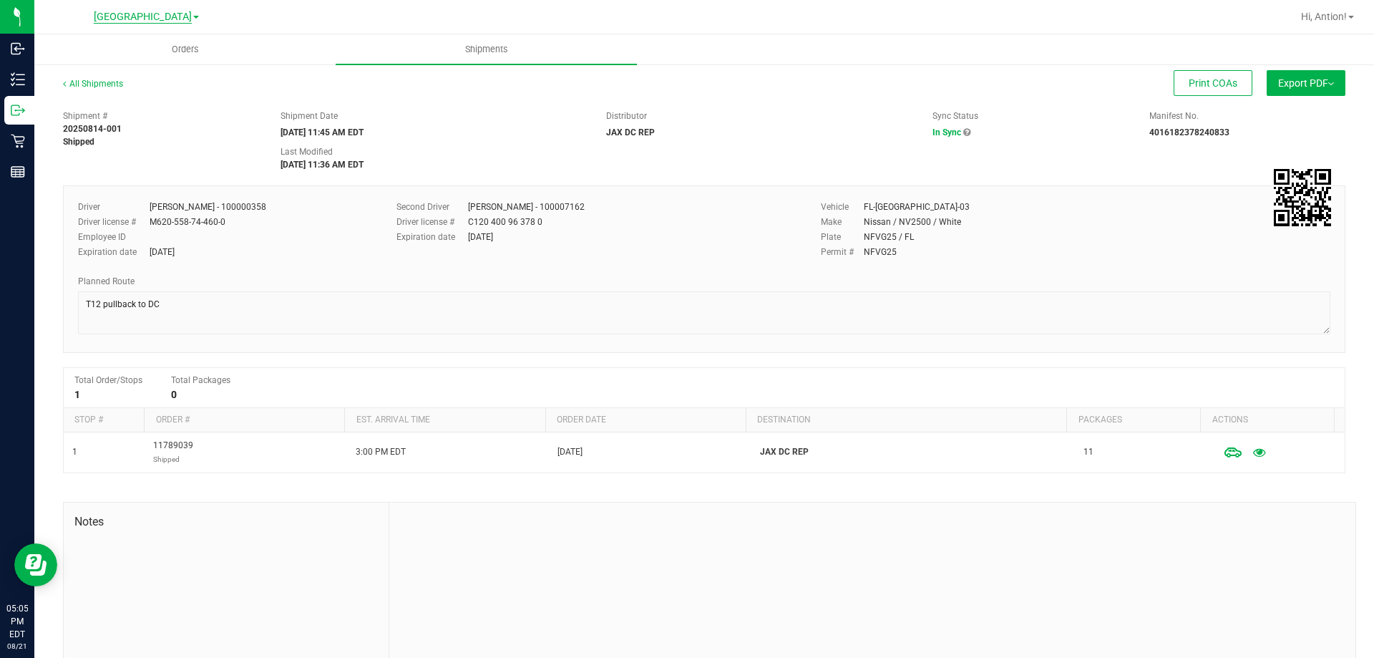
click at [169, 14] on span "[GEOGRAPHIC_DATA]" at bounding box center [143, 17] width 98 height 13
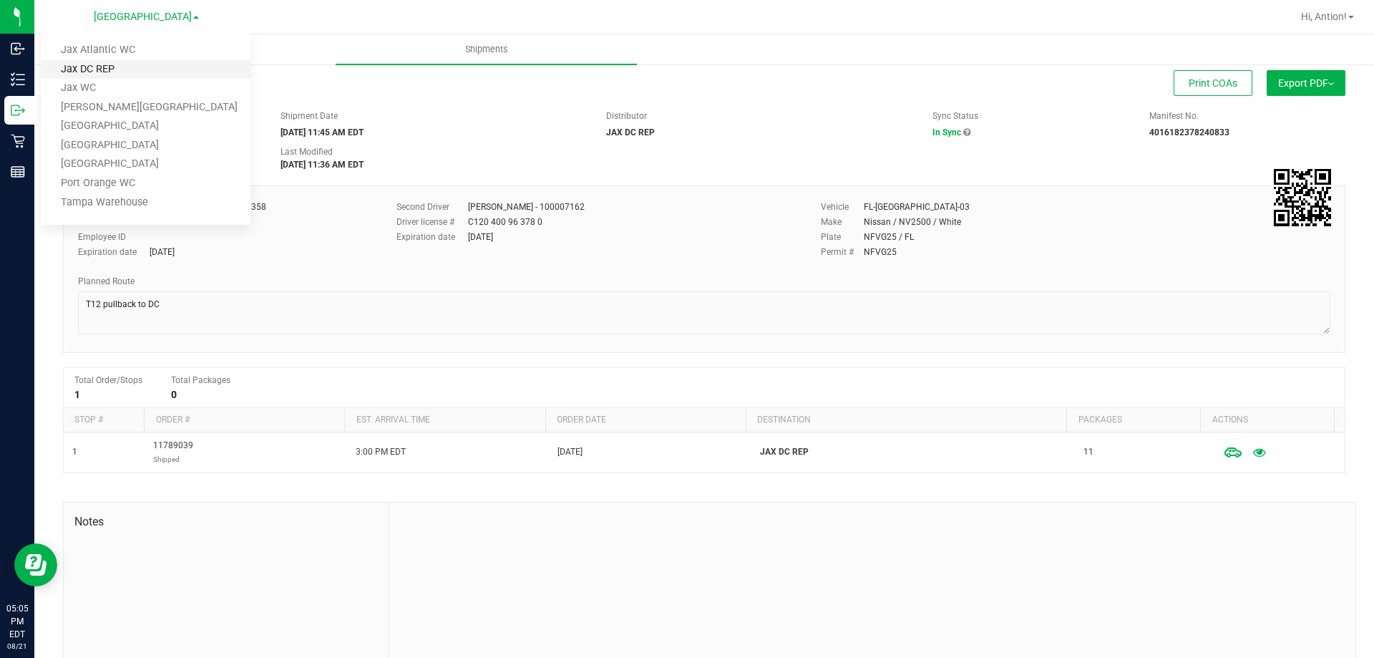
click at [120, 67] on link "Jax DC REP" at bounding box center [146, 69] width 209 height 19
